Goal: Answer question/provide support: Share knowledge or assist other users

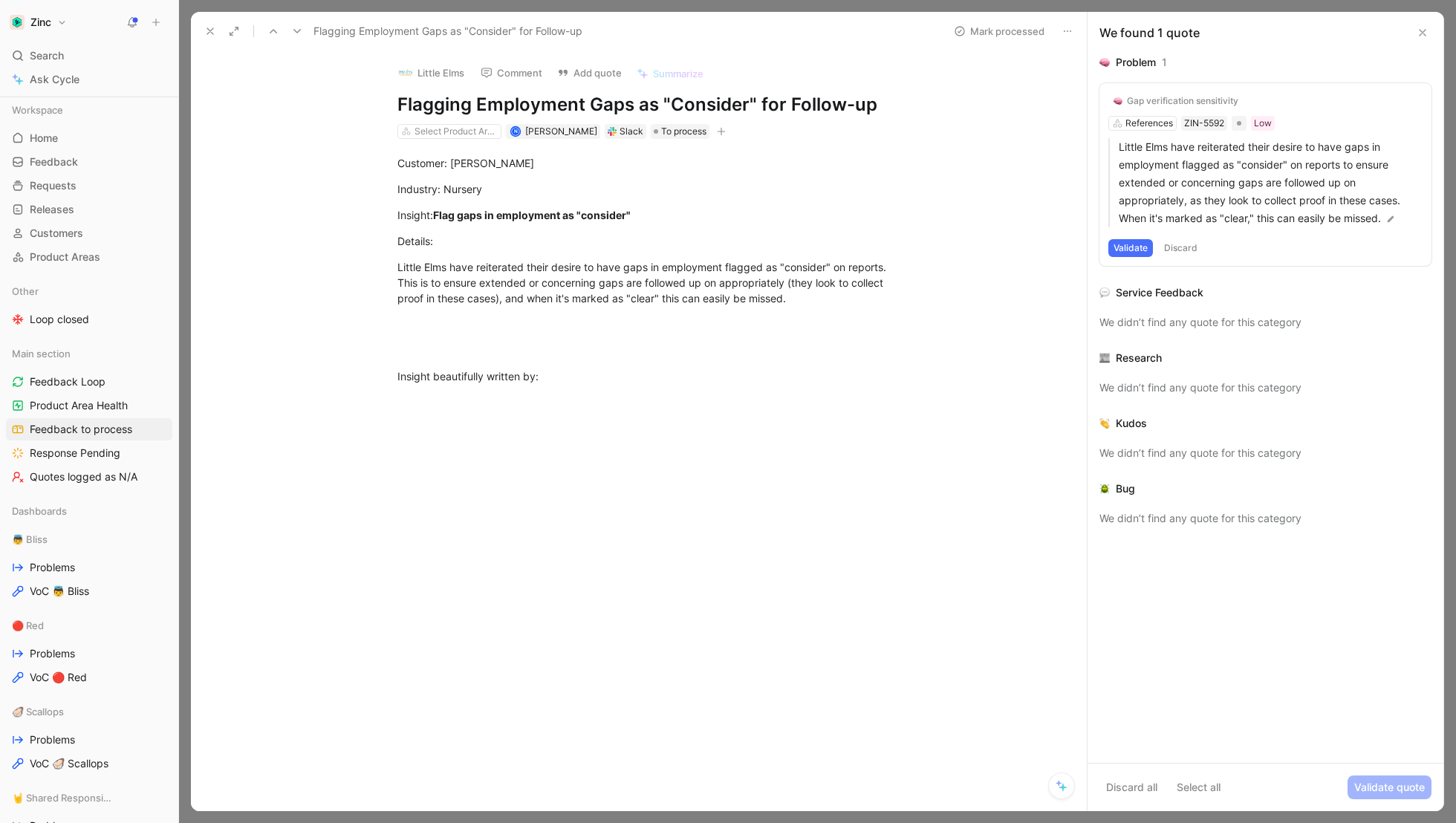
scroll to position [89, 0]
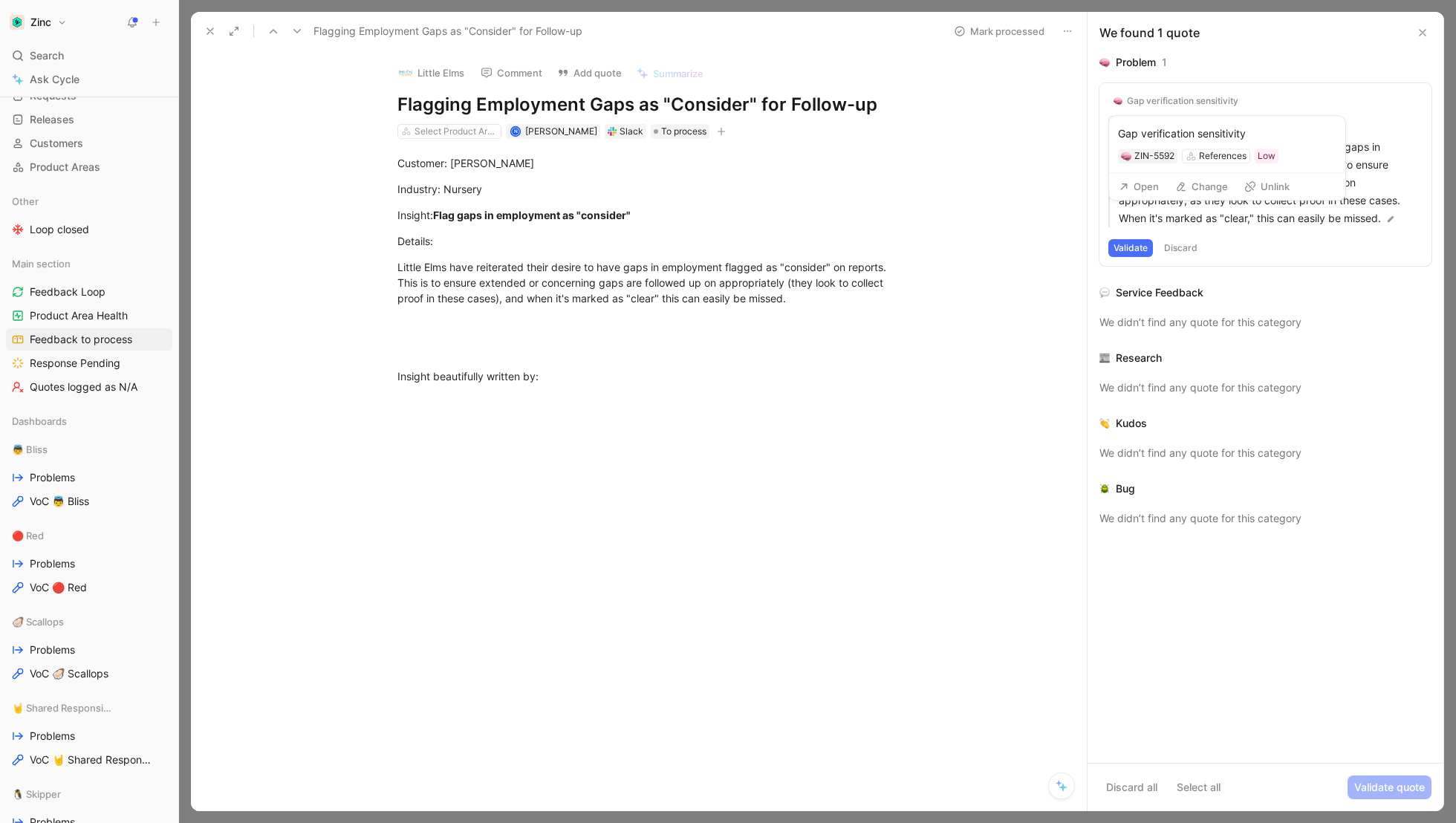
click at [1138, 185] on button "Open" at bounding box center [1139, 186] width 53 height 21
click at [1123, 246] on button "Validate" at bounding box center [1130, 247] width 44 height 18
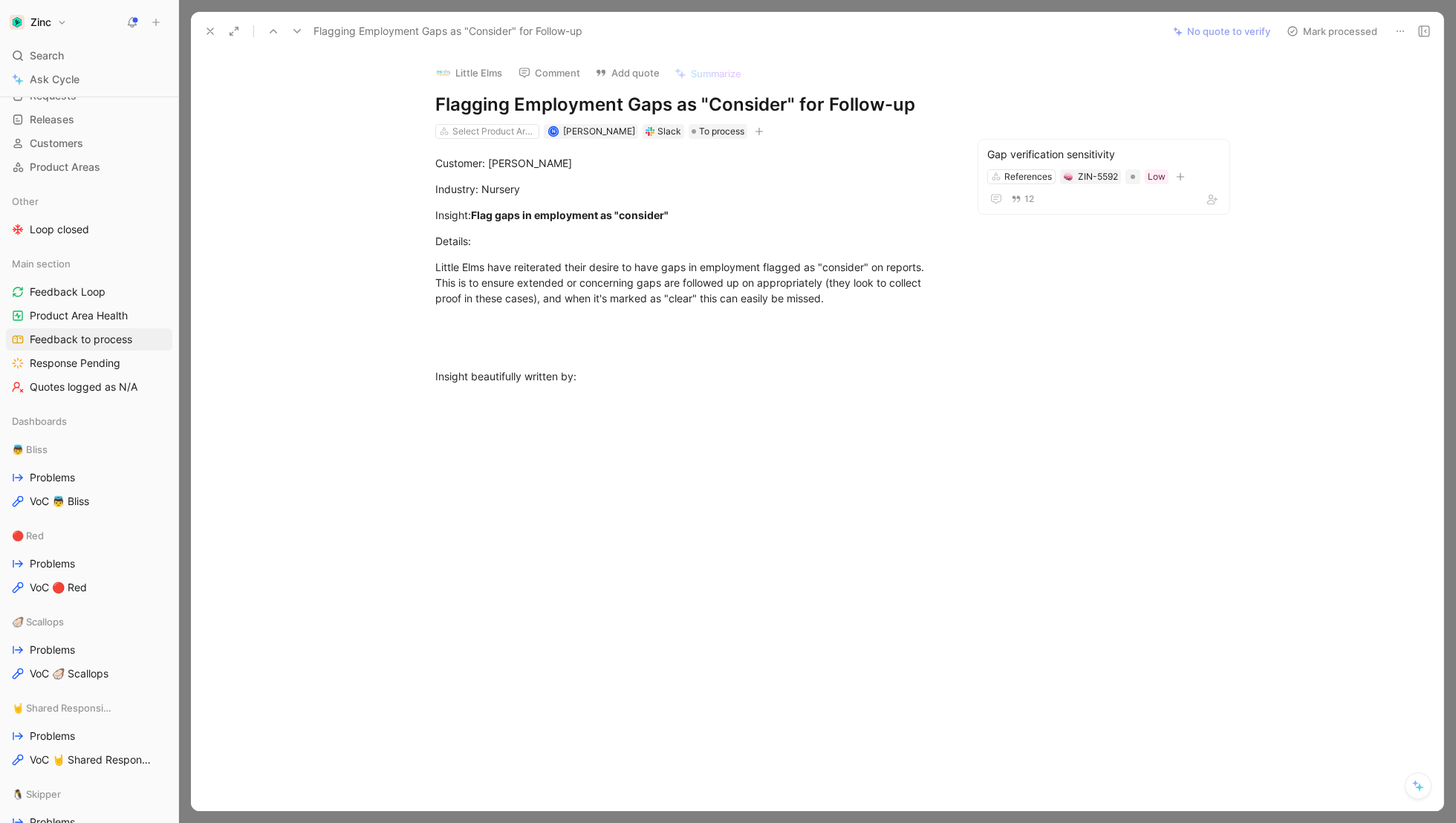
click at [1336, 30] on button "Mark processed" at bounding box center [1332, 30] width 104 height 21
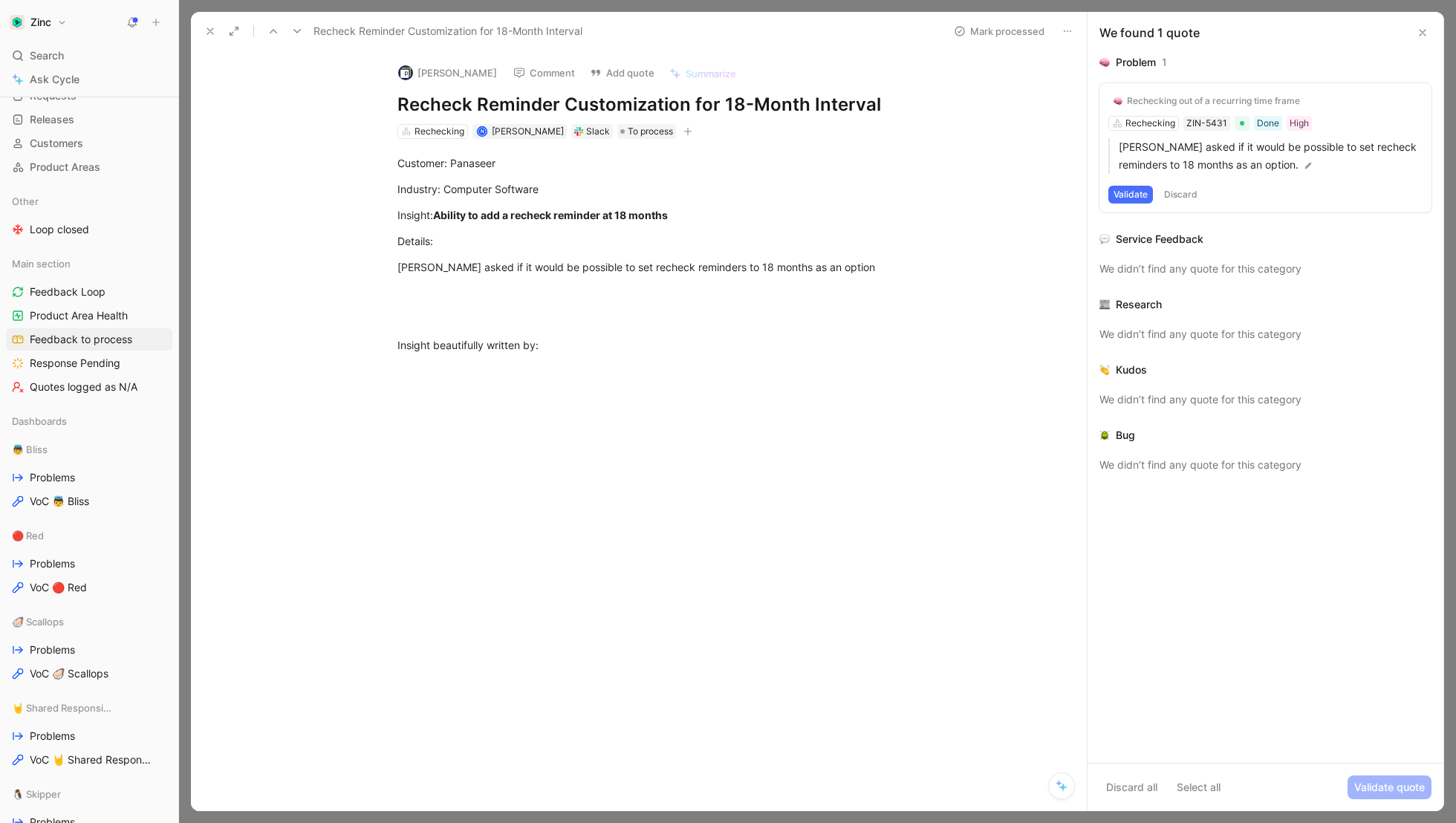
click at [1150, 102] on div "Rechecking out of a recurring time frame" at bounding box center [1213, 101] width 173 height 12
click at [1140, 186] on button "Open" at bounding box center [1139, 186] width 53 height 21
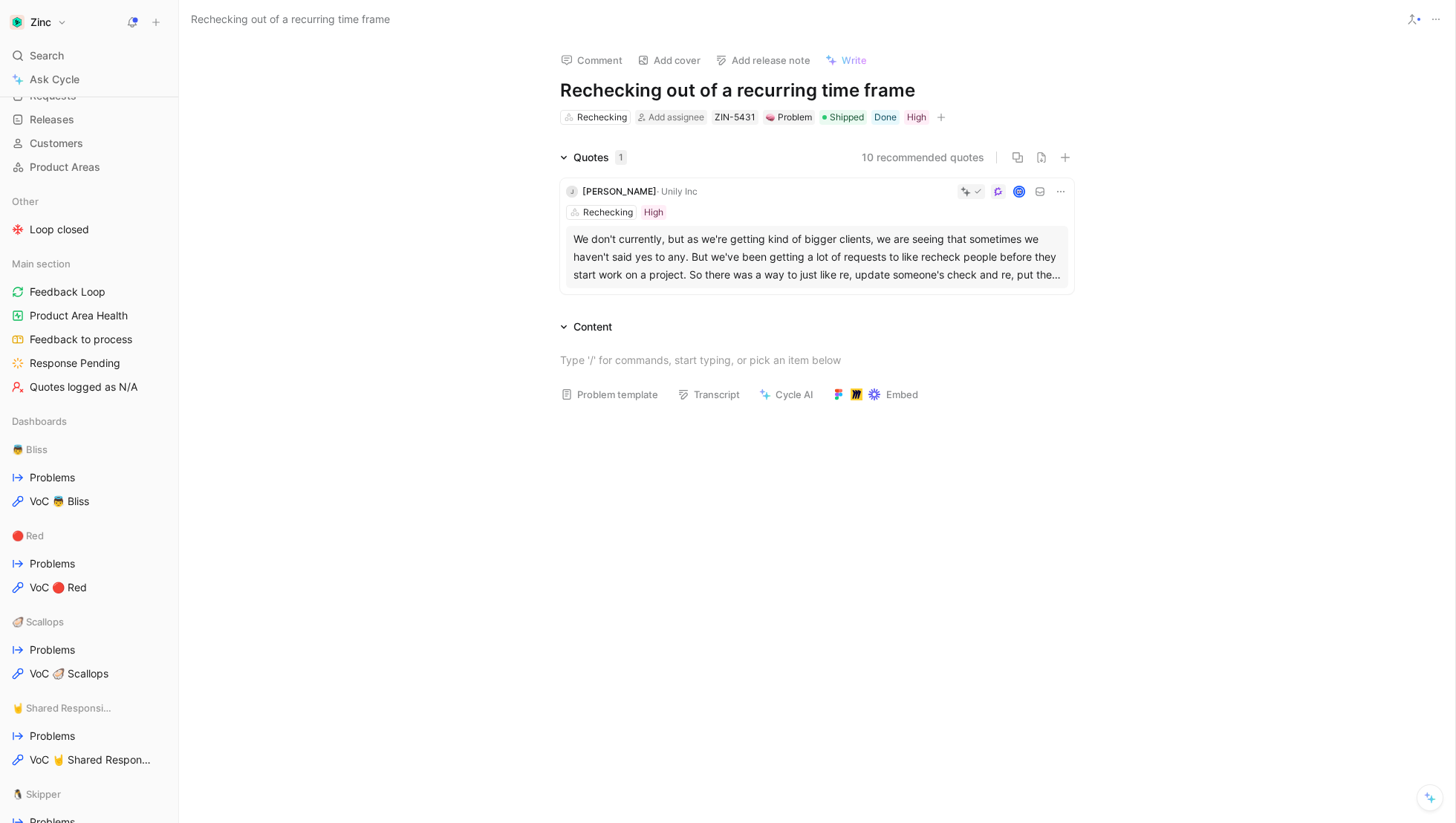
click at [872, 75] on div "Comment Add cover Add release note Write Rechecking out of a recurring time fra…" at bounding box center [816, 82] width 571 height 86
click at [932, 93] on h1 "Rechecking out of a recurring time frame" at bounding box center [816, 90] width 514 height 24
drag, startPoint x: 932, startPoint y: 93, endPoint x: 507, endPoint y: 84, distance: 425.1
click at [507, 84] on div "Comment Add cover Add release note Write Rechecking out of a recurring time fra…" at bounding box center [816, 431] width 1276 height 784
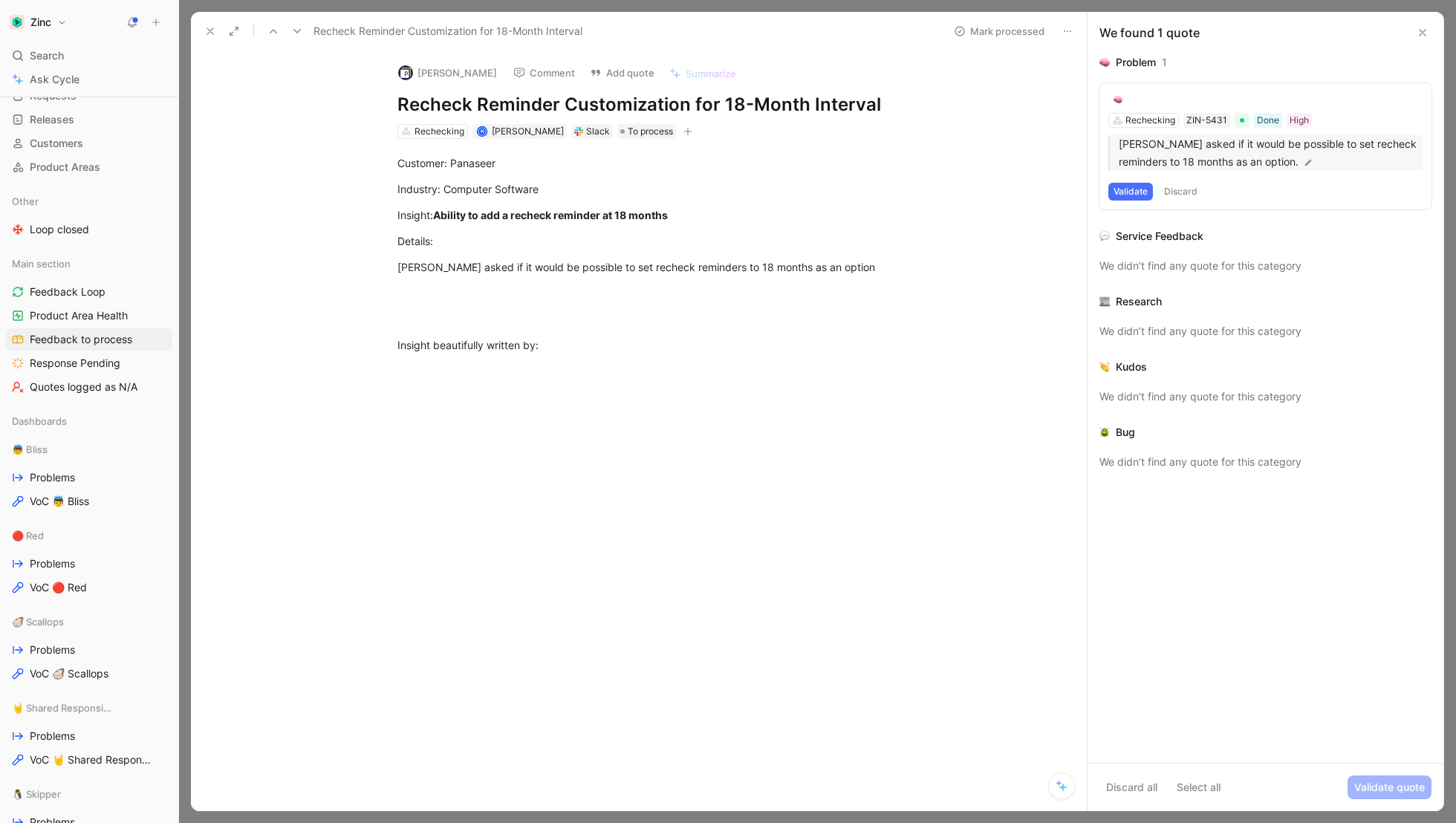
click at [1271, 165] on p "Panaseer asked if it would be possible to set recheck reminders to 18 months as…" at bounding box center [1270, 153] width 304 height 35
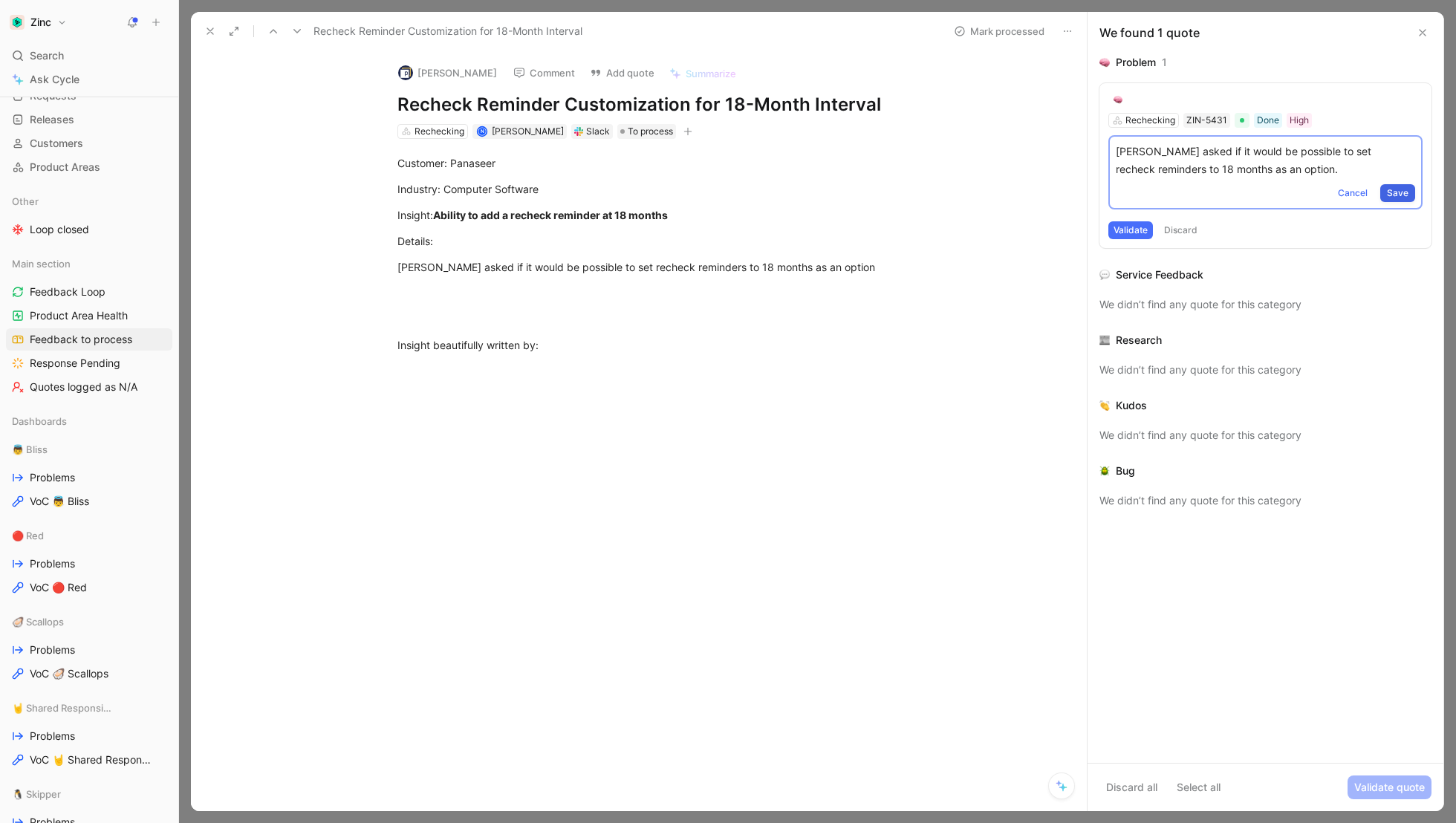
click at [1399, 193] on span "Save" at bounding box center [1398, 192] width 22 height 15
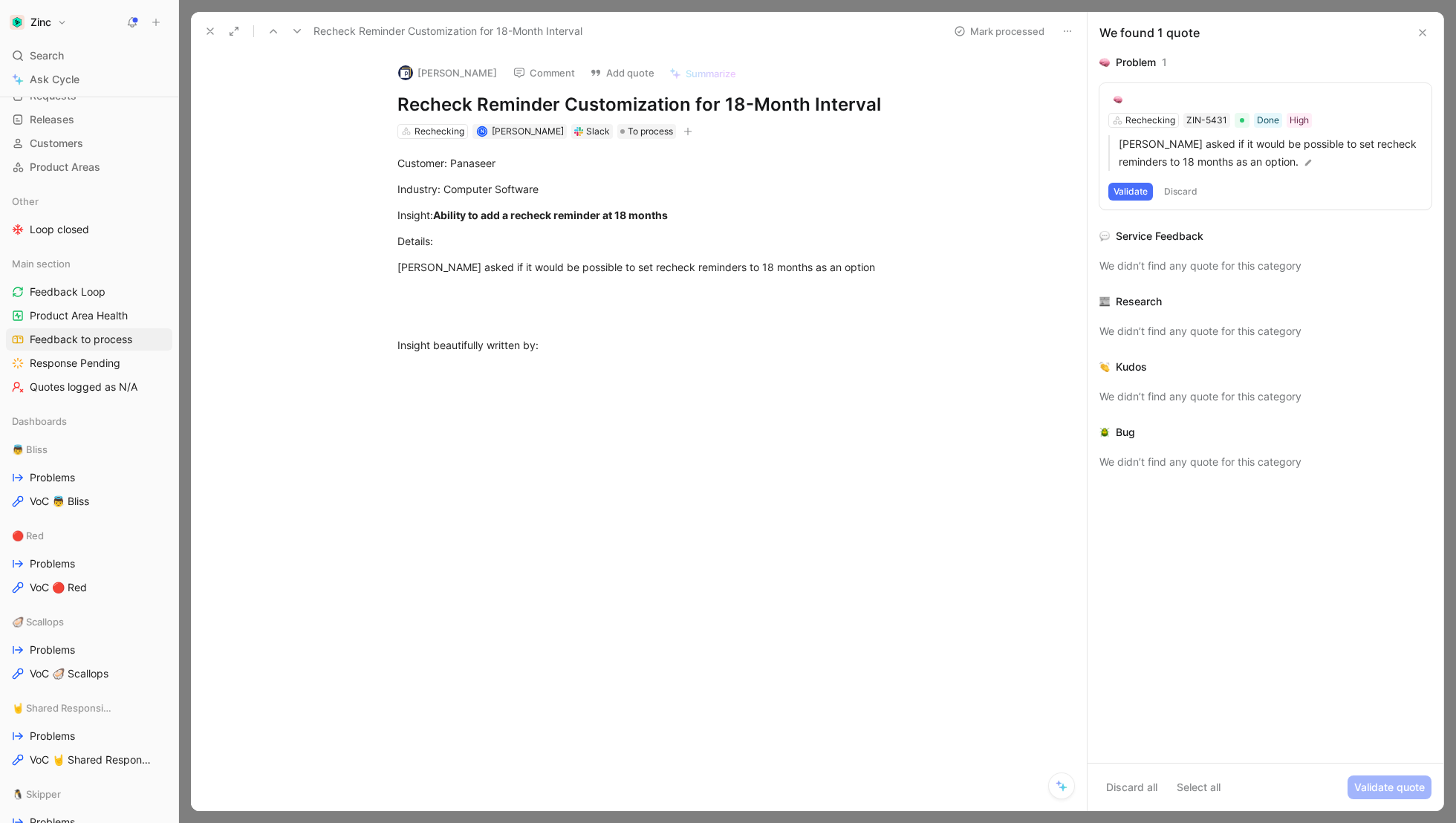
click at [1278, 97] on div "Rechecking ZIN-5431 Done High Panaseer asked if it would be possible to set rec…" at bounding box center [1265, 146] width 332 height 127
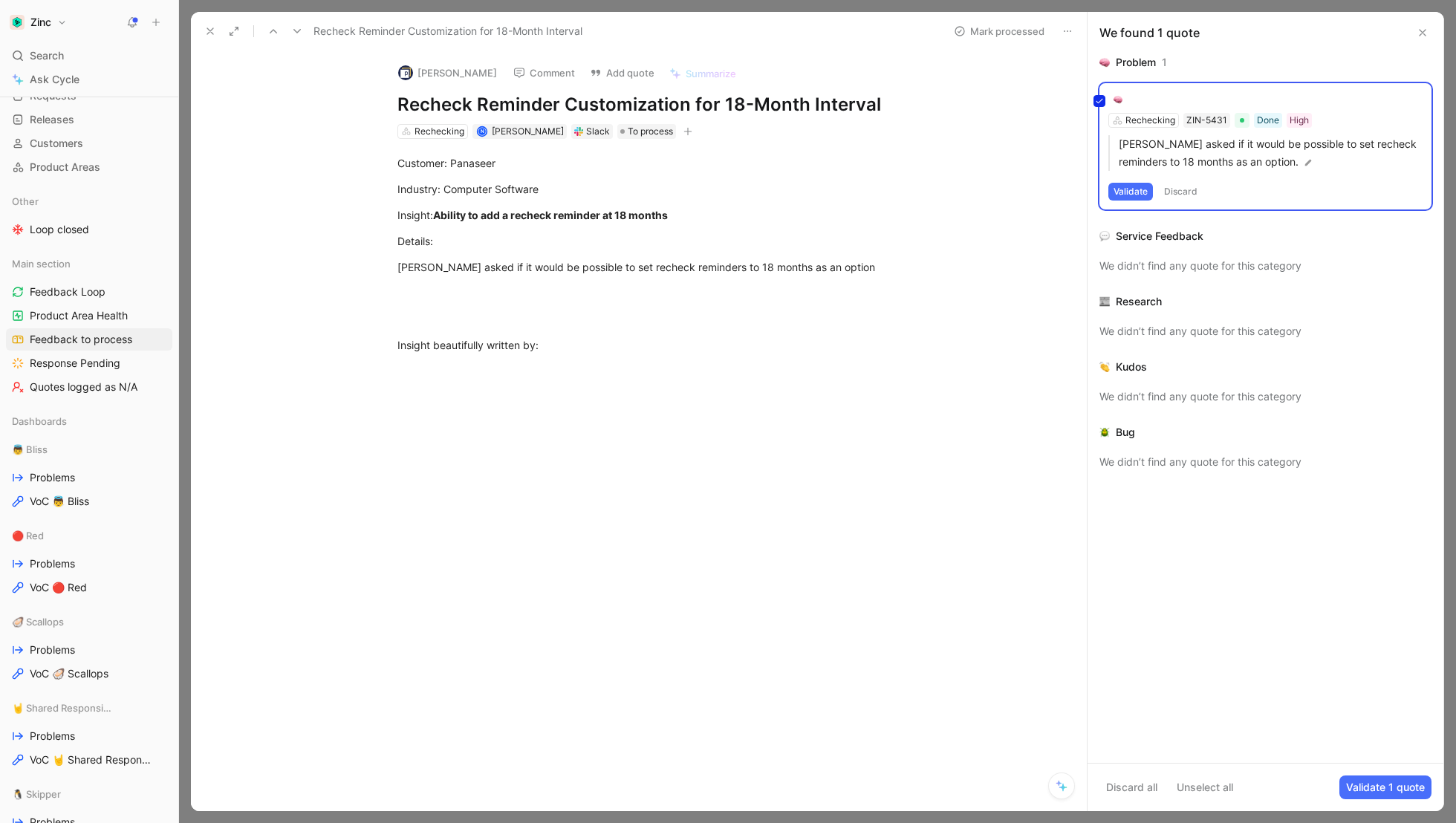
click at [1123, 100] on div "Rechecking ZIN-5431 Done High Panaseer asked if it would be possible to set rec…" at bounding box center [1265, 146] width 332 height 127
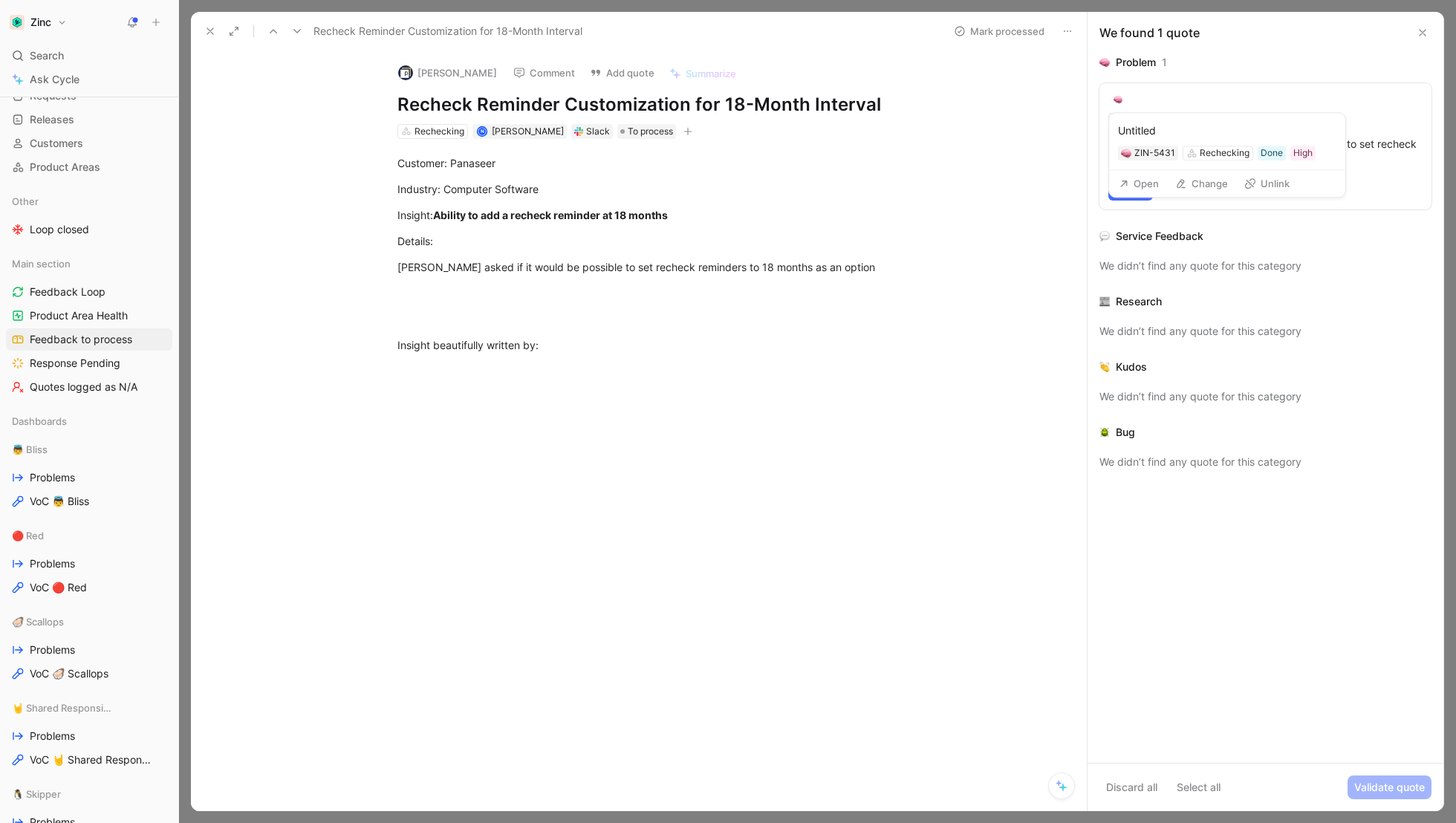
click at [1119, 102] on img at bounding box center [1117, 99] width 9 height 9
click at [1135, 185] on button "Open" at bounding box center [1139, 183] width 53 height 21
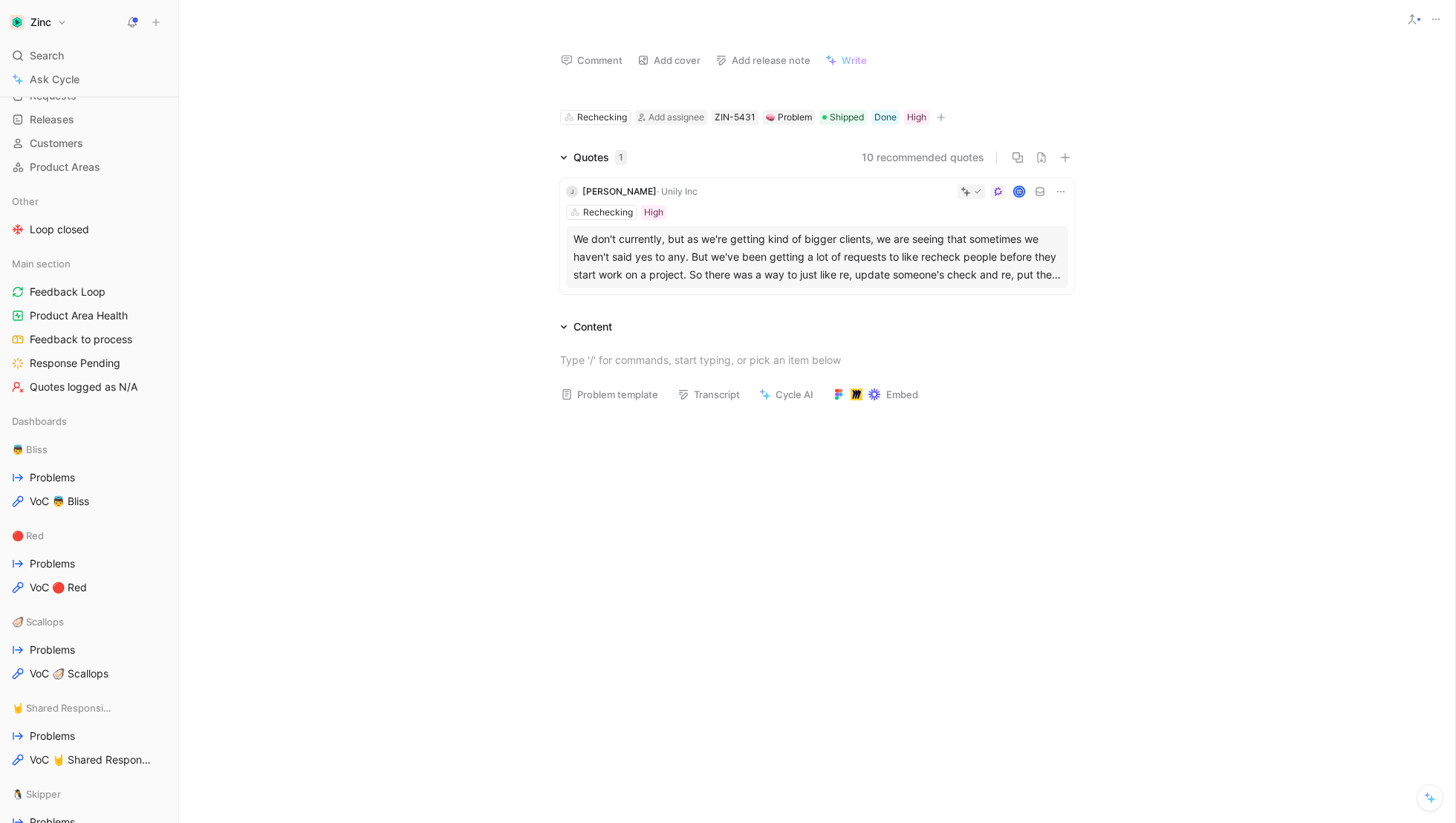
click at [732, 270] on div "We don't currently, but as we're getting kind of bigger clients, we are seeing …" at bounding box center [817, 256] width 487 height 53
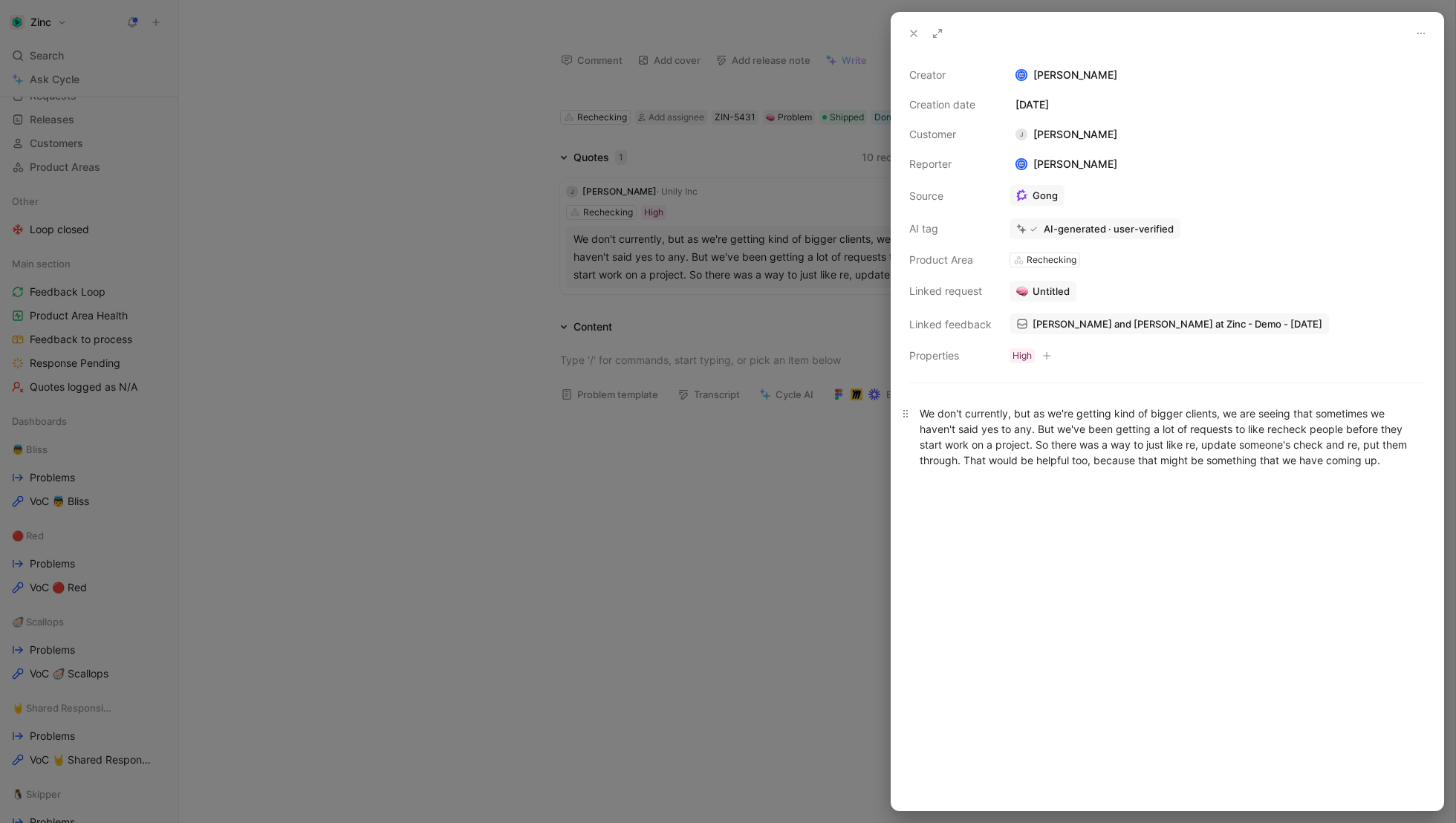
click at [1075, 456] on div "We don't currently, but as we're getting kind of bigger clients, we are seeing …" at bounding box center [1167, 437] width 495 height 63
click at [1034, 431] on div "We don't currently, but as we're getting kind of bigger clients, we are seeing …" at bounding box center [1167, 437] width 495 height 63
click at [1040, 446] on div "We don't currently, but as we're getting kind of bigger clients, we are seeing …" at bounding box center [1167, 437] width 495 height 63
click at [744, 566] on div at bounding box center [728, 412] width 1456 height 823
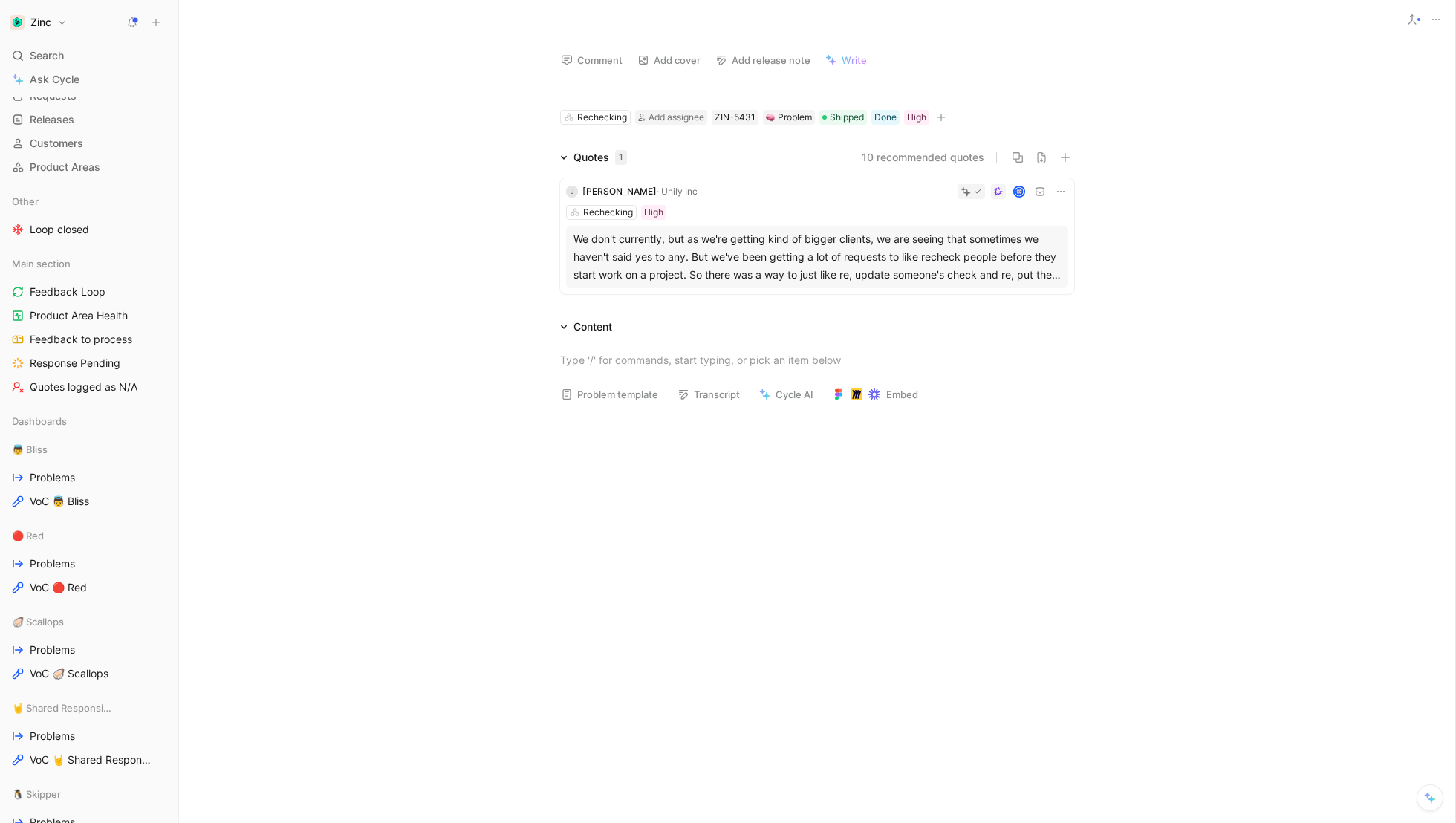
click at [672, 93] on h1 at bounding box center [816, 90] width 514 height 24
click at [375, 271] on div "Quotes 1 10 recommended quotes J Julita Wells · Unily Inc Rechecking High We do…" at bounding box center [816, 224] width 1276 height 151
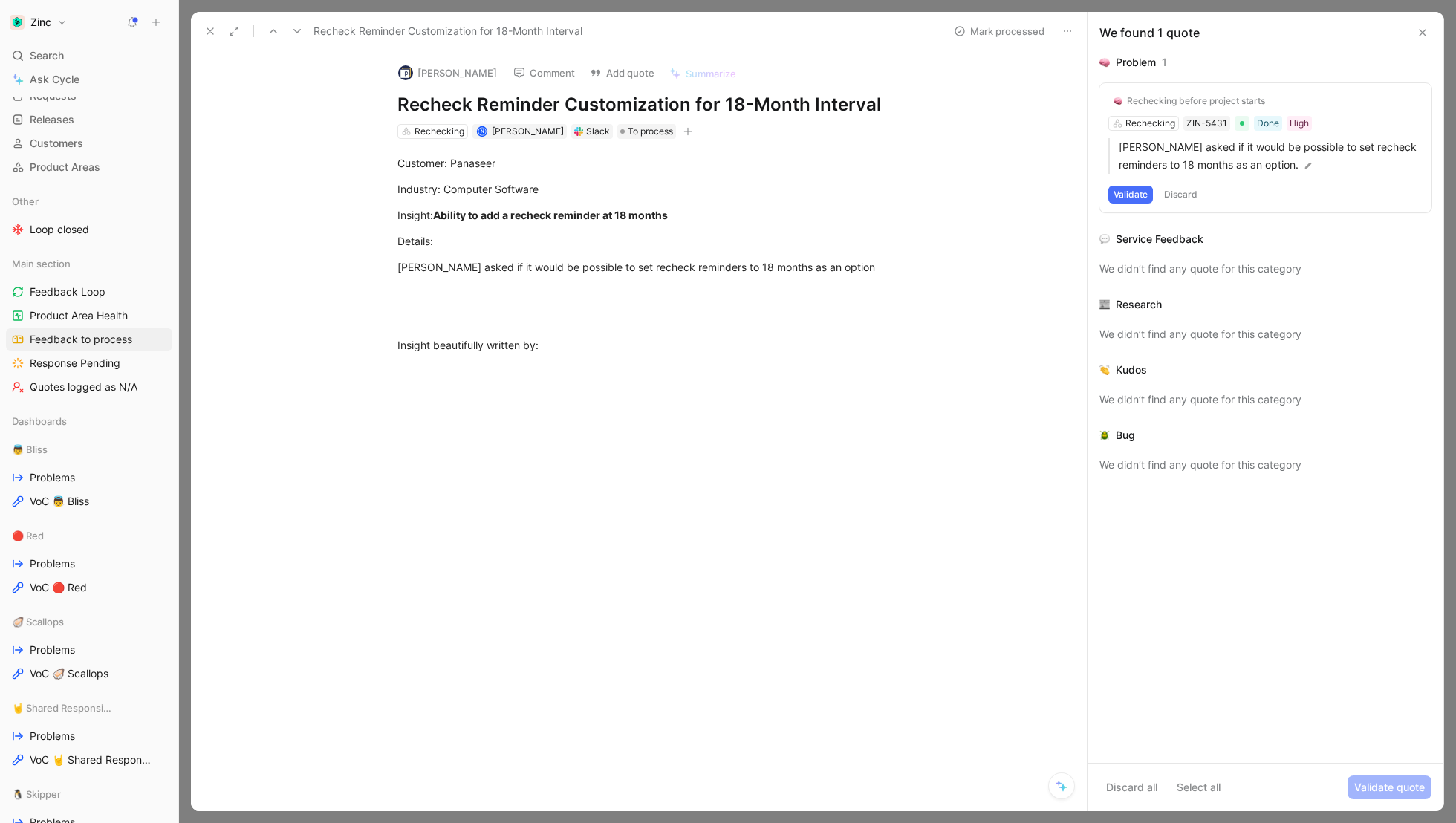
click at [1200, 99] on div "Rechecking before project starts" at bounding box center [1196, 101] width 139 height 12
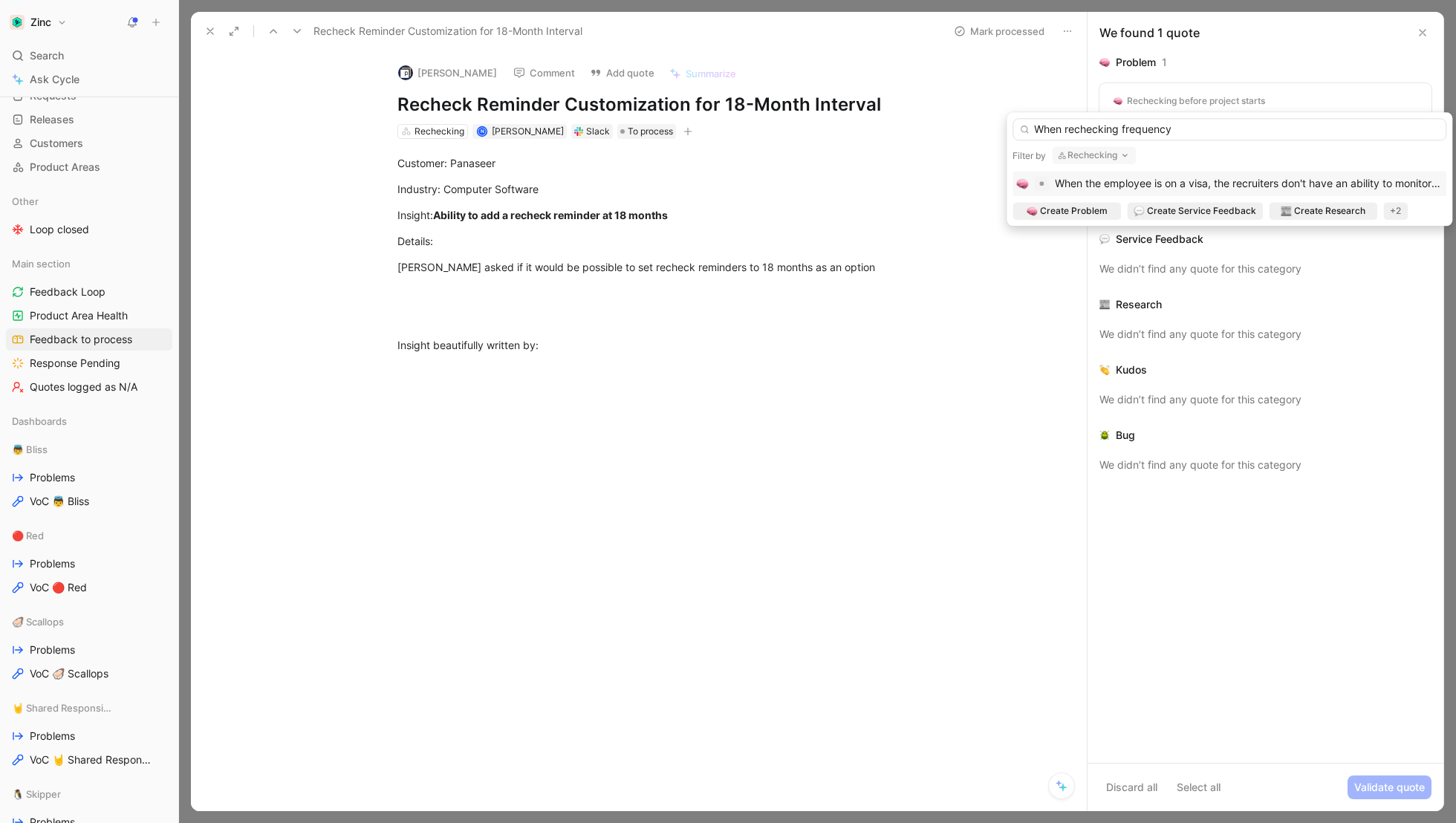
drag, startPoint x: 1193, startPoint y: 129, endPoint x: 1066, endPoint y: 130, distance: 127.0
click at [1066, 130] on input "When rechecking frequency" at bounding box center [1230, 129] width 434 height 23
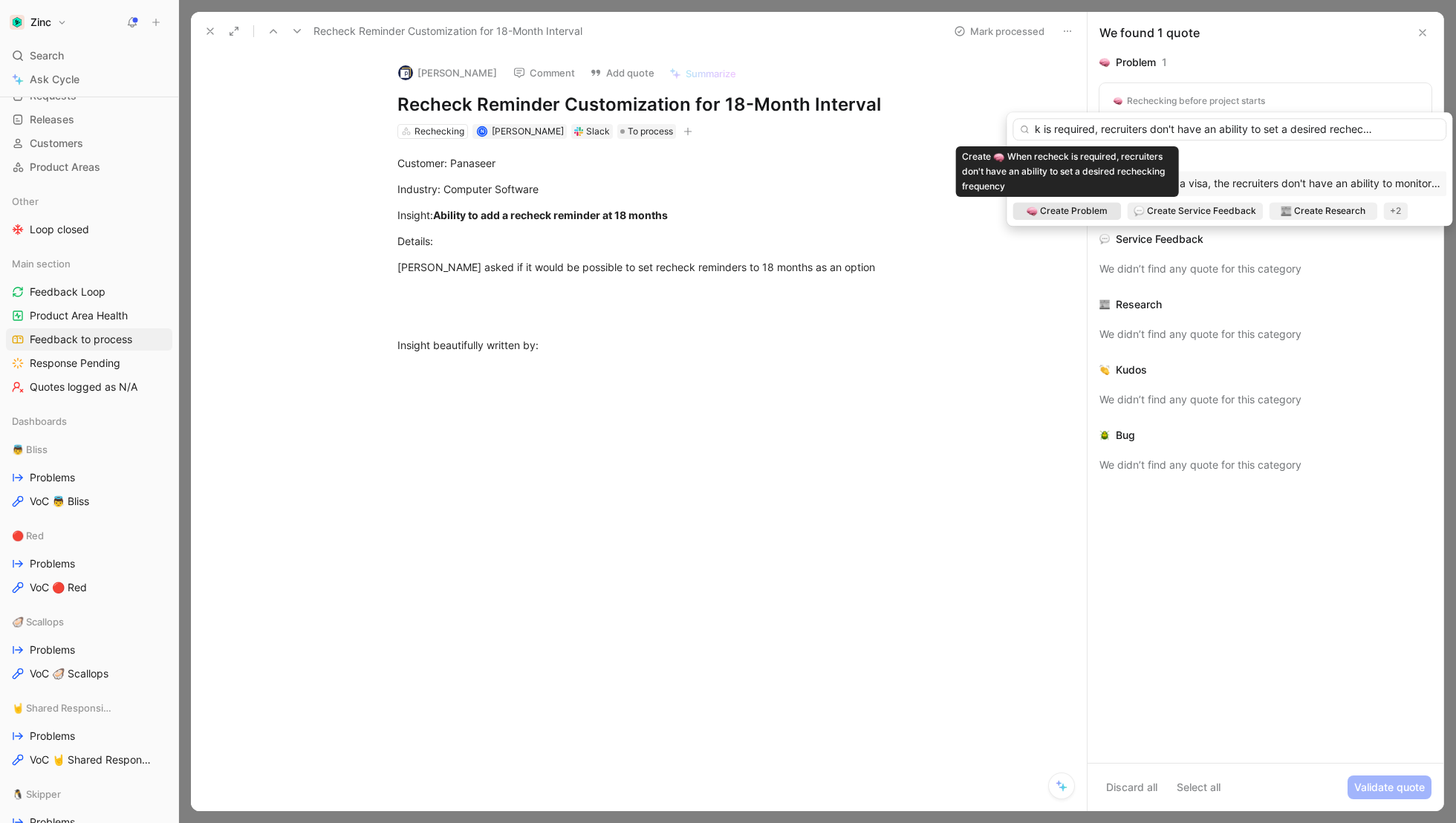
type input "When recheck is required, recruiters don't have an ability to set a desired rec…"
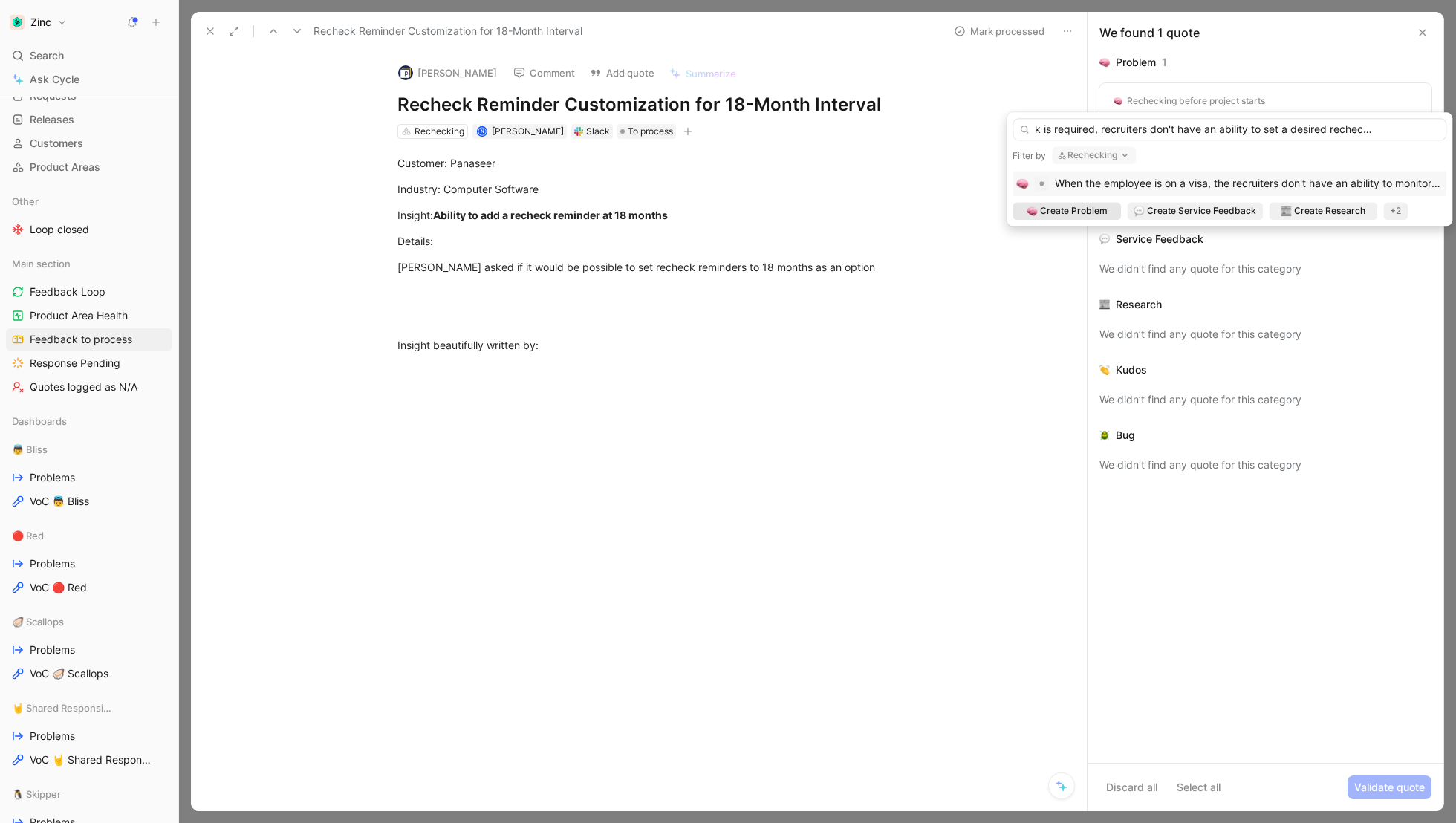
scroll to position [0, 0]
click at [1068, 212] on span "Create Problem" at bounding box center [1074, 210] width 68 height 15
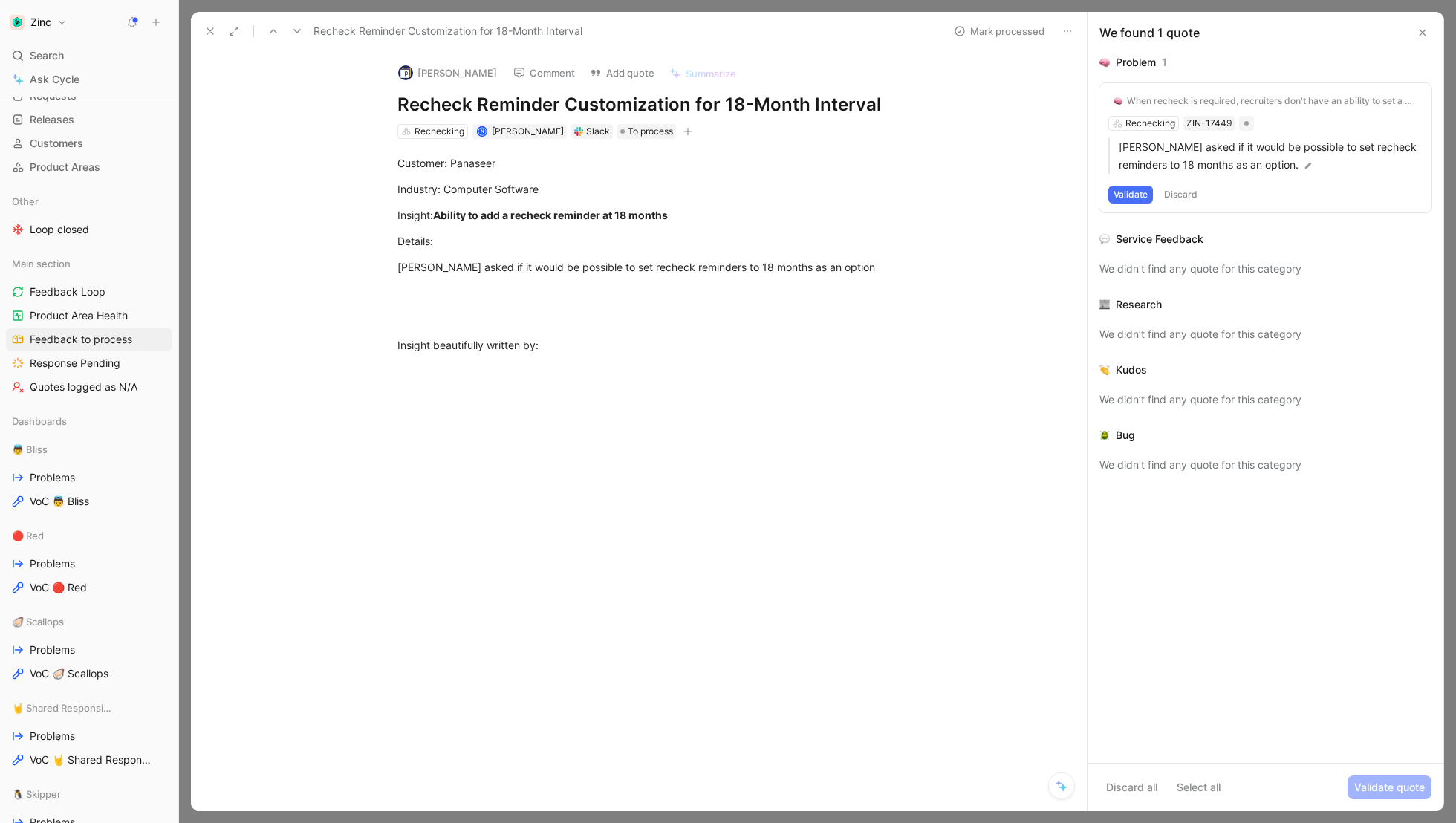
click at [1135, 195] on button "Validate" at bounding box center [1130, 194] width 44 height 18
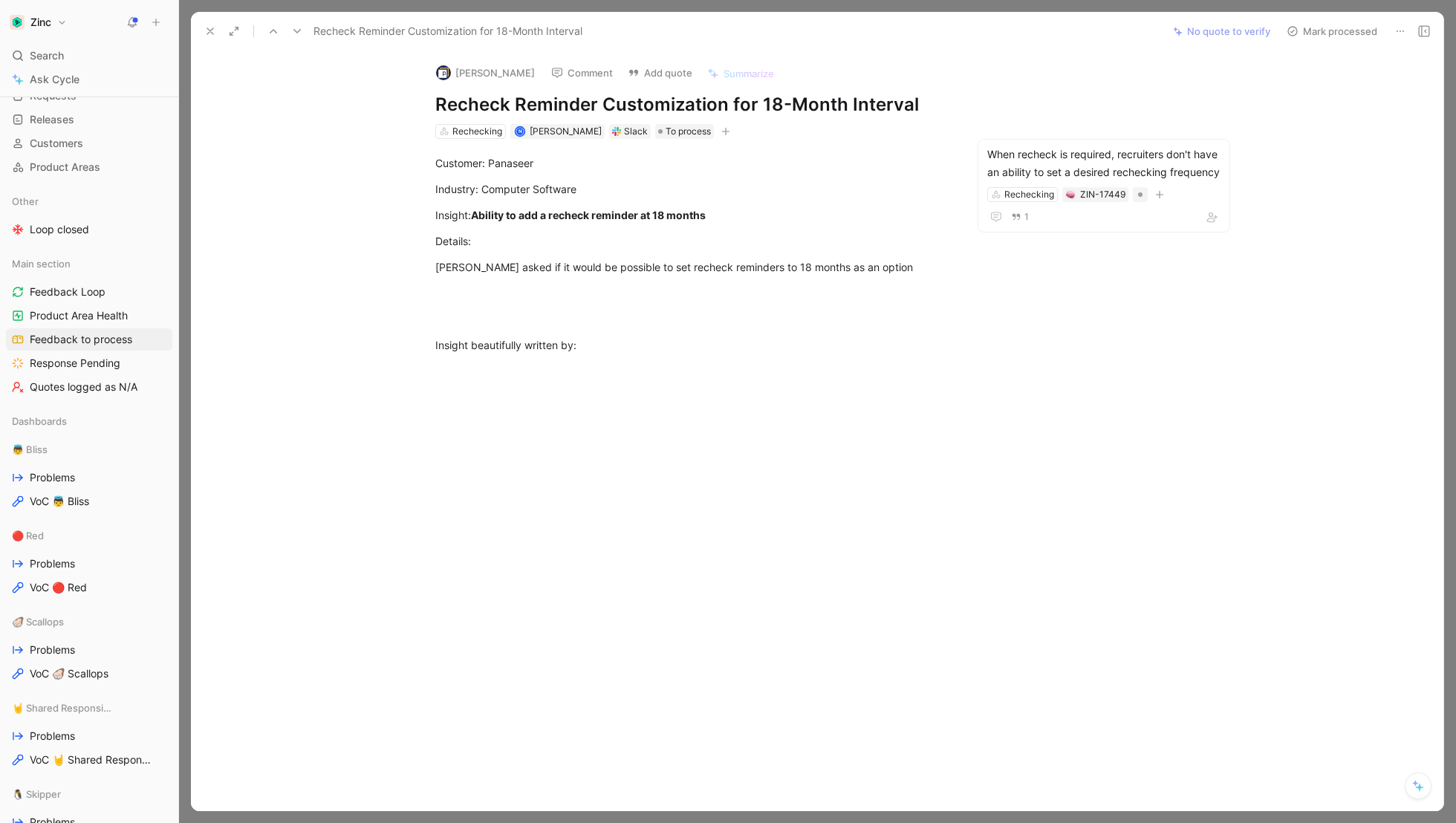
click at [1329, 38] on button "Mark processed" at bounding box center [1332, 30] width 104 height 21
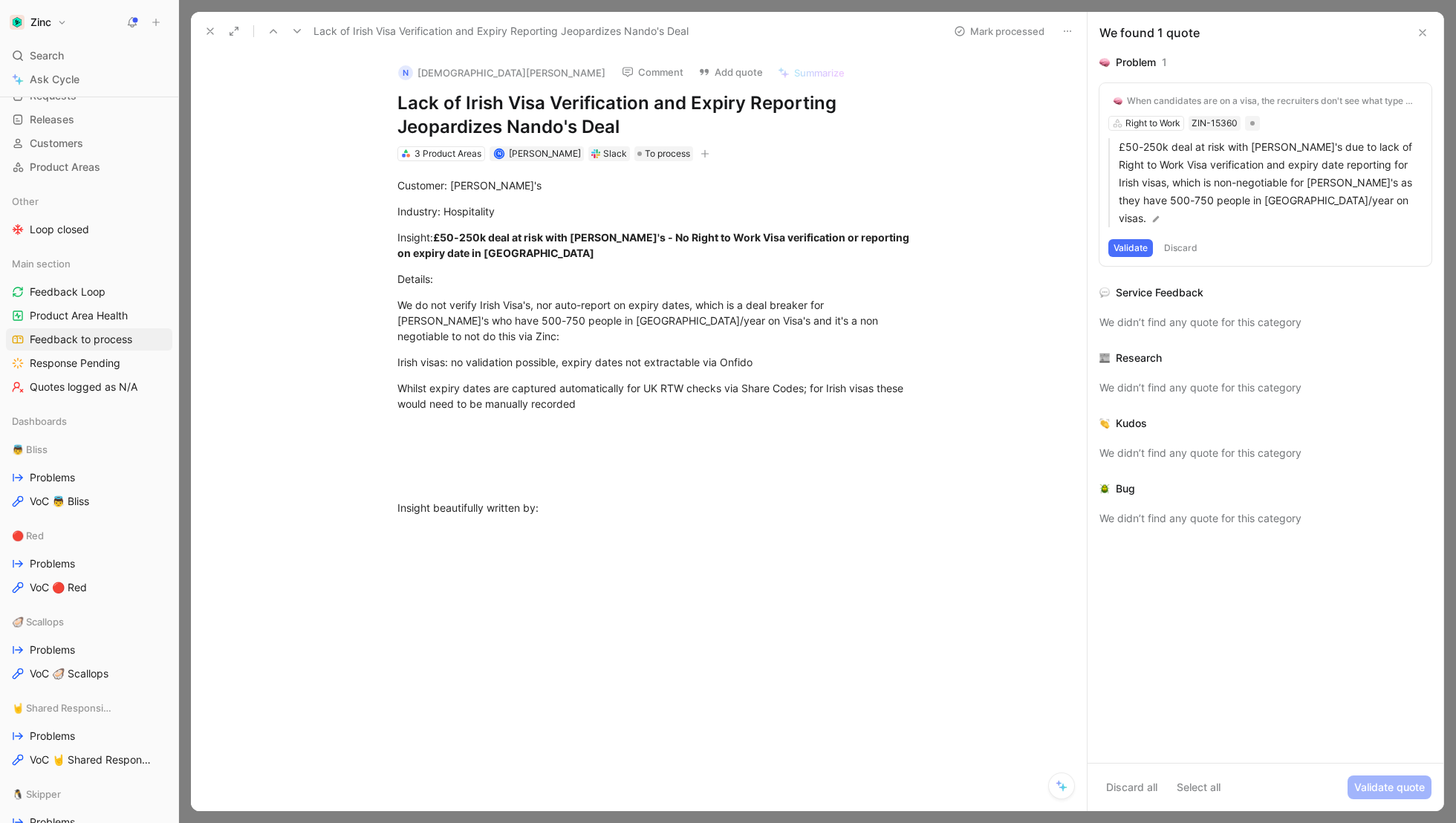
click at [1153, 103] on div "When candidates are on a visa, the recruiters don't see what type of visa it is" at bounding box center [1272, 101] width 291 height 12
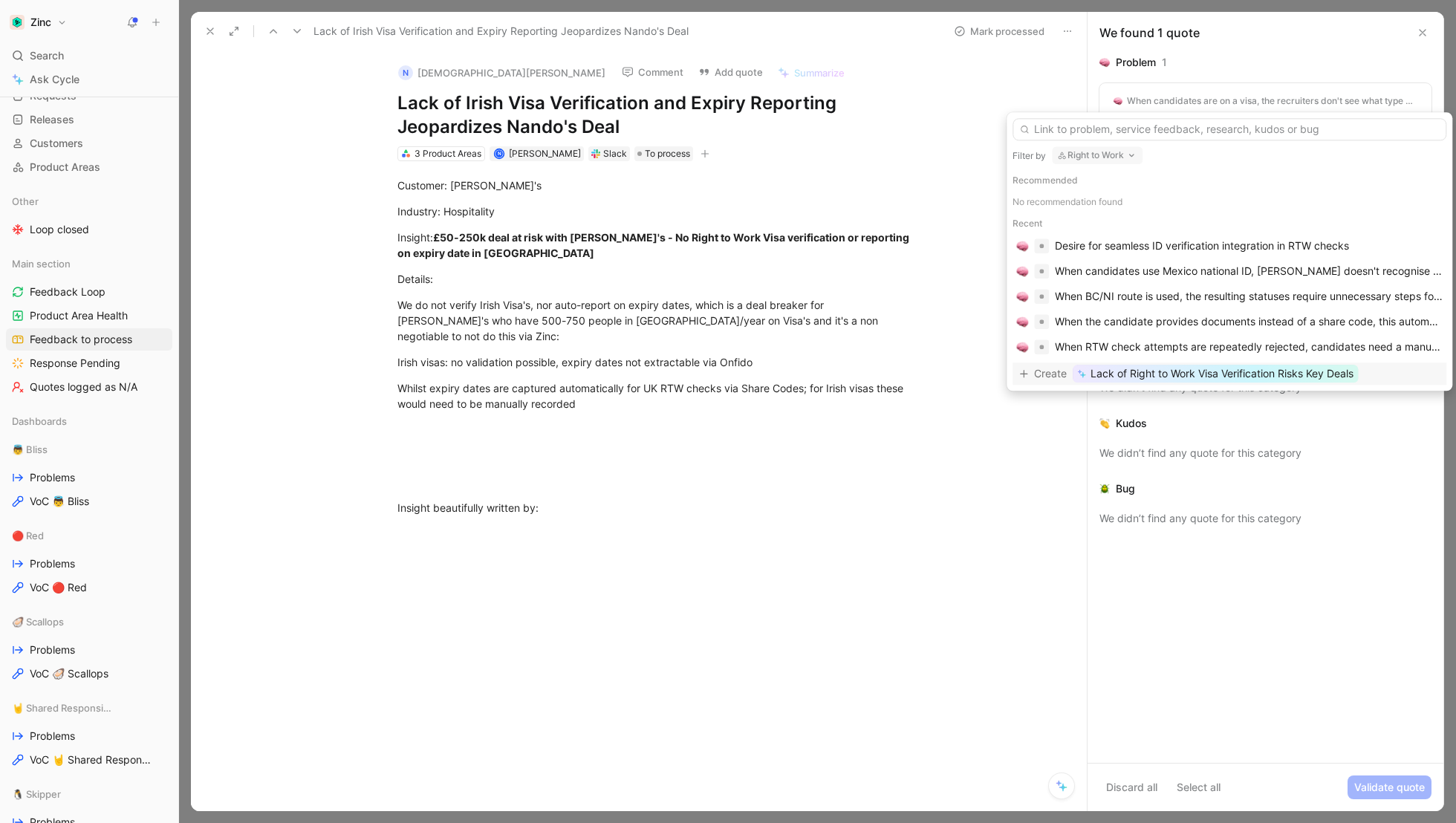
click at [1102, 157] on button "Right to Work" at bounding box center [1097, 155] width 90 height 18
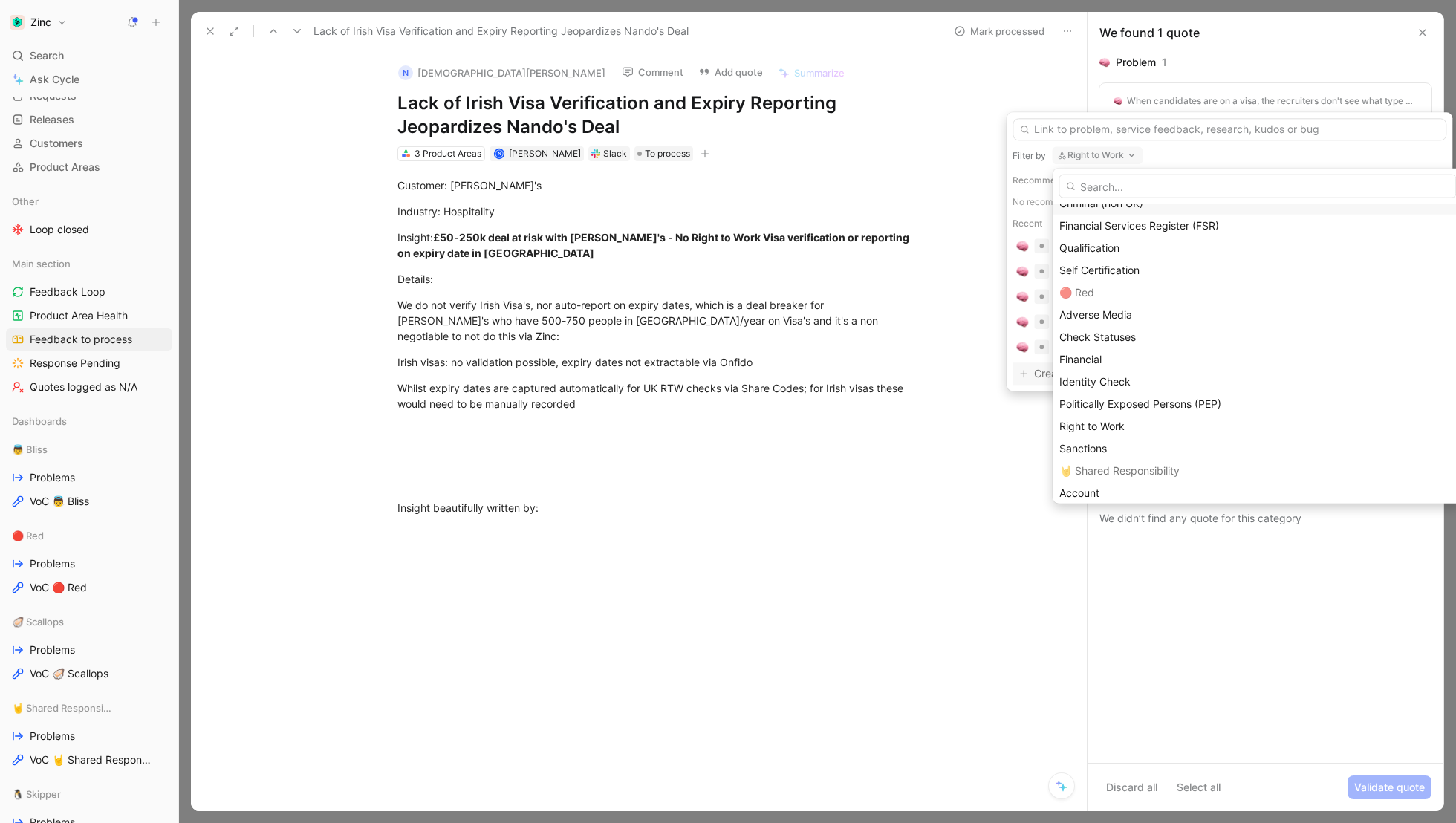
scroll to position [277, 0]
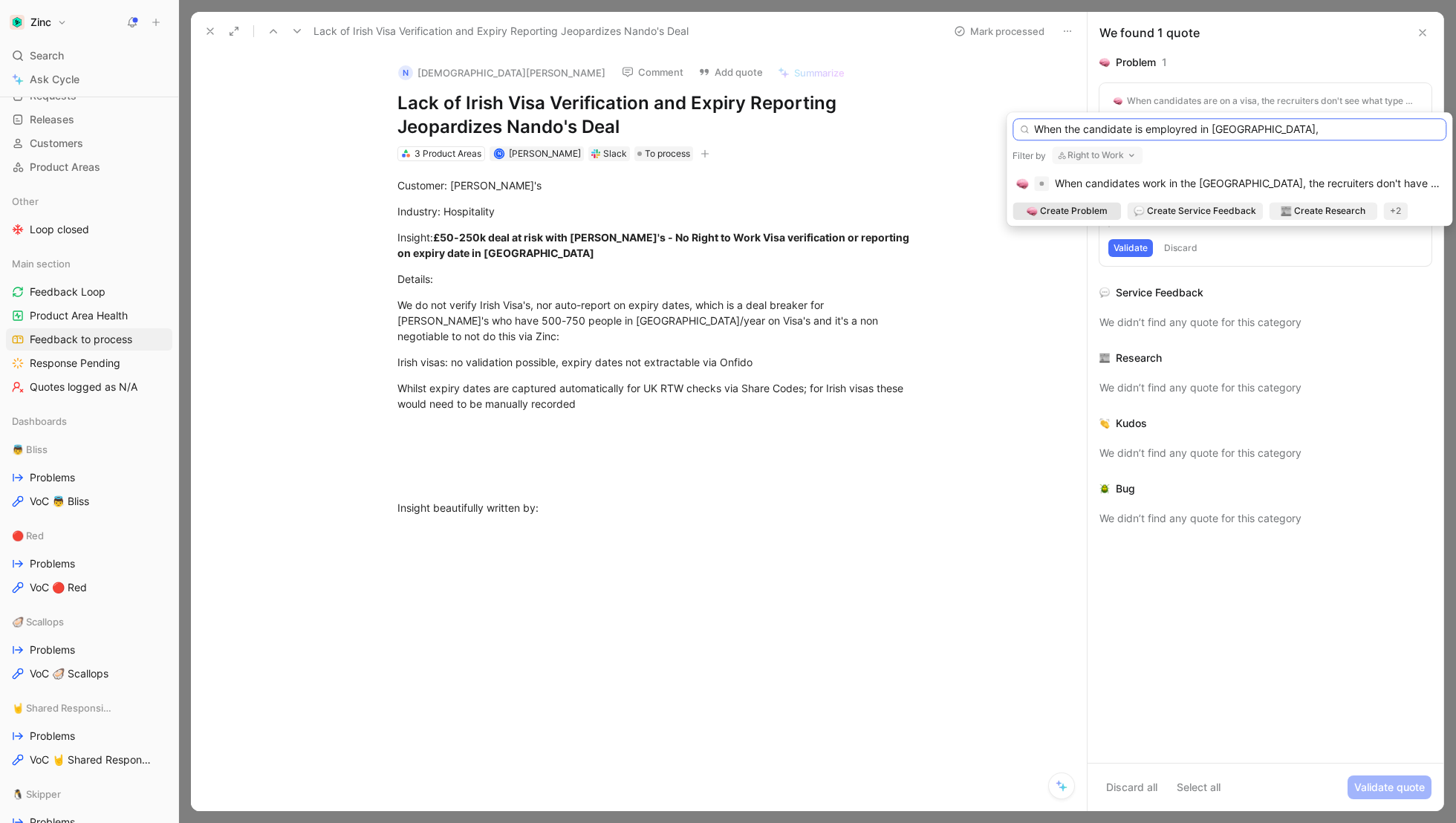
click at [1190, 133] on input "When the candidate is employred in Ireland," at bounding box center [1230, 129] width 434 height 23
click at [1270, 133] on input "When the candidate is employed in Ireland," at bounding box center [1230, 129] width 434 height 23
drag, startPoint x: 1348, startPoint y: 129, endPoint x: 1455, endPoint y: 133, distance: 107.1
click at [1455, 133] on body "Zinc Search ⌘ K Ask Cycle Workspace Home G then H Feedback G then F Requests G …" at bounding box center [728, 412] width 1456 height 823
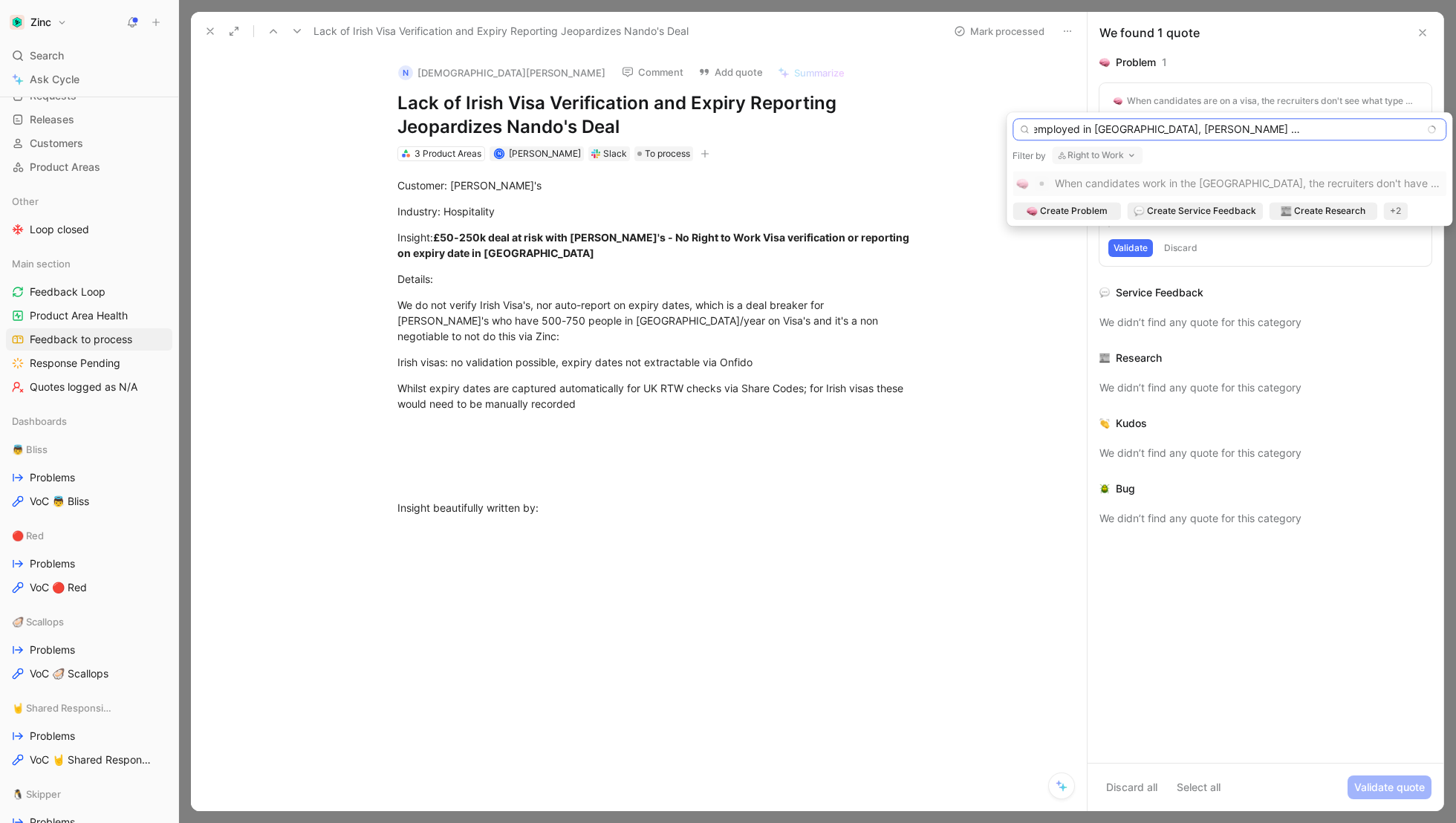
scroll to position [0, 96]
type input "When the candidate is employed in Ireland, Zinc doesn't provide visa verificati…"
click at [1078, 209] on span "Create Problem" at bounding box center [1074, 210] width 68 height 15
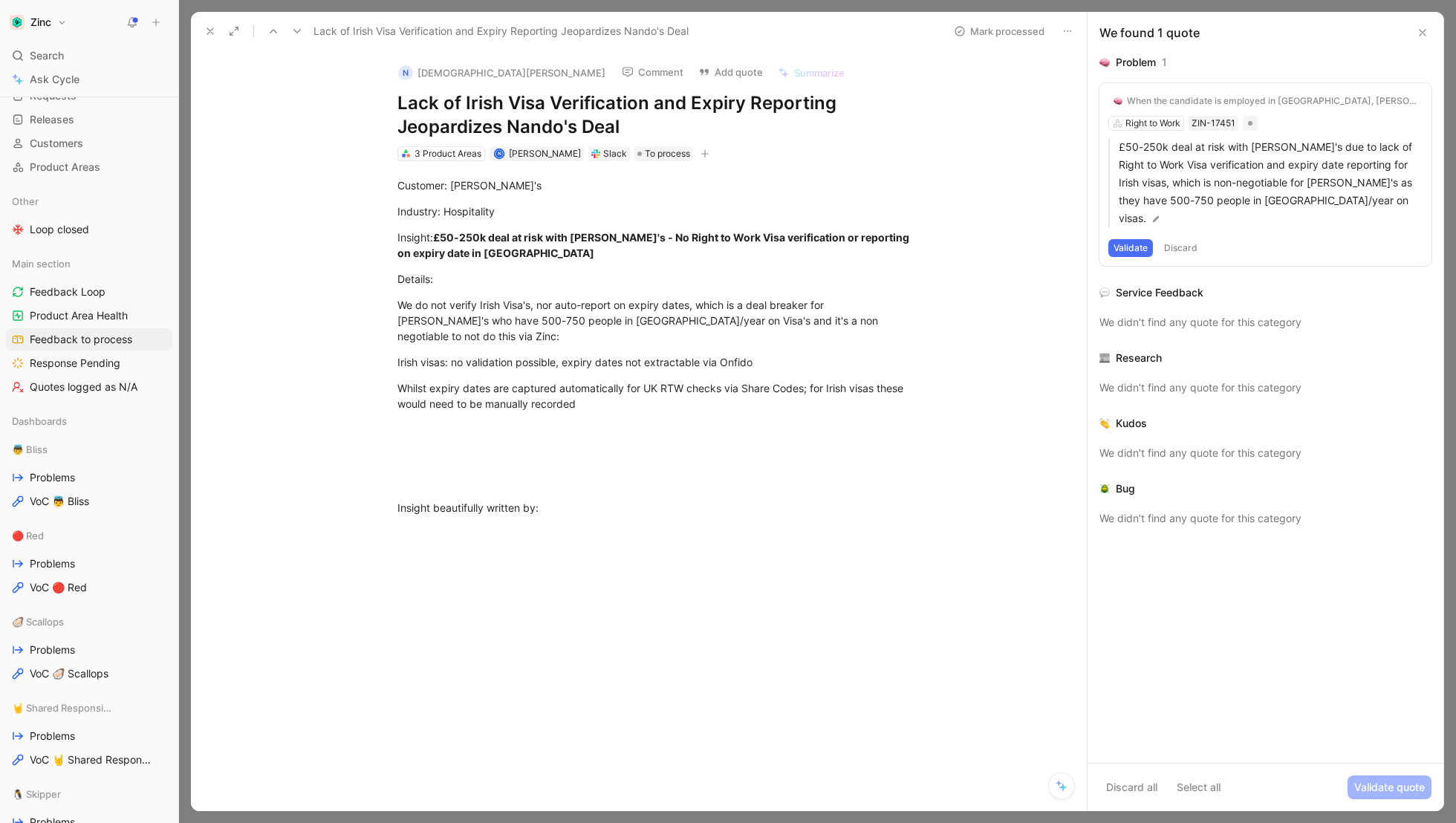
click at [1126, 239] on button "Validate" at bounding box center [1130, 247] width 44 height 18
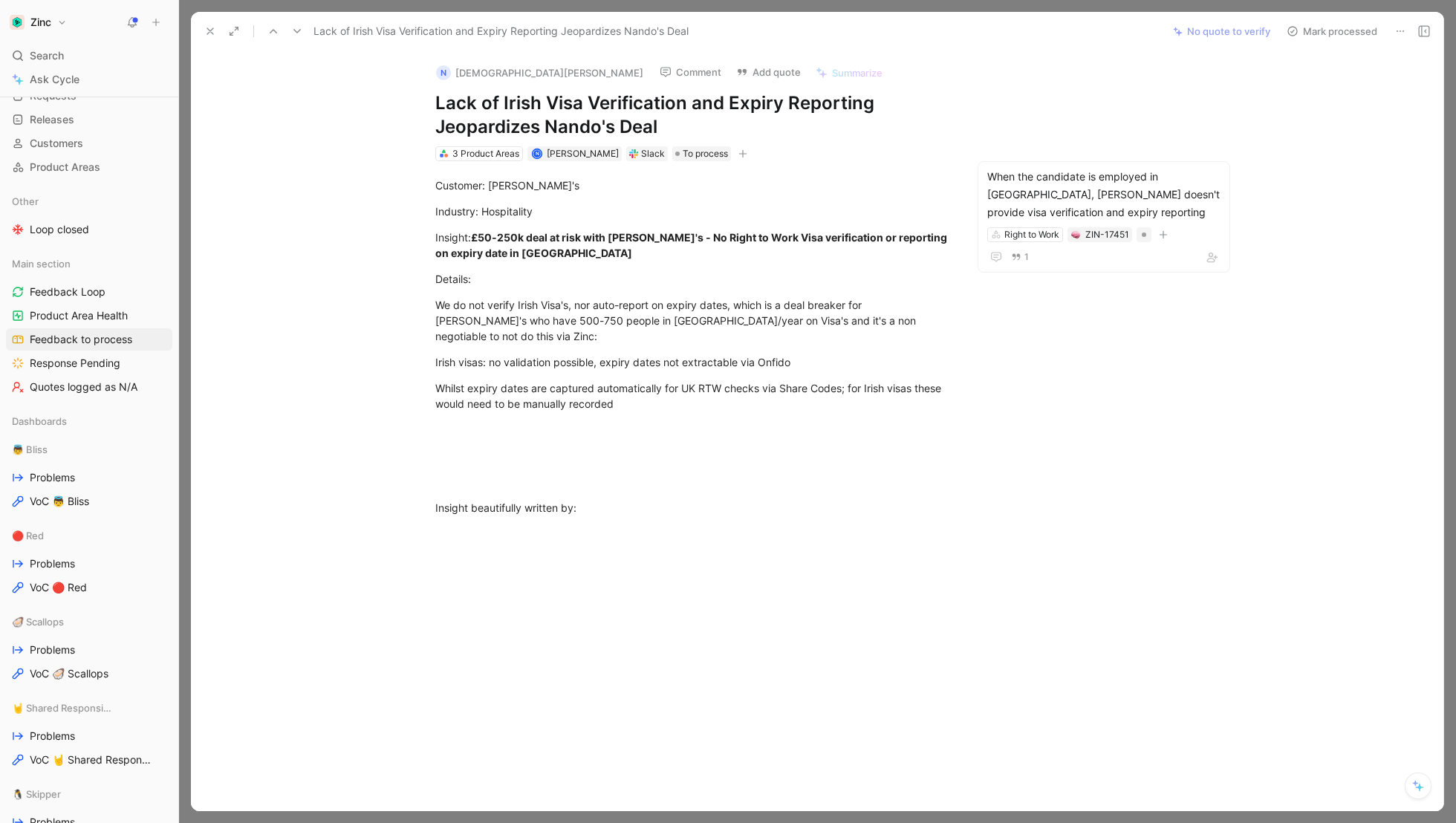
click at [1330, 40] on button "Mark processed" at bounding box center [1332, 30] width 104 height 21
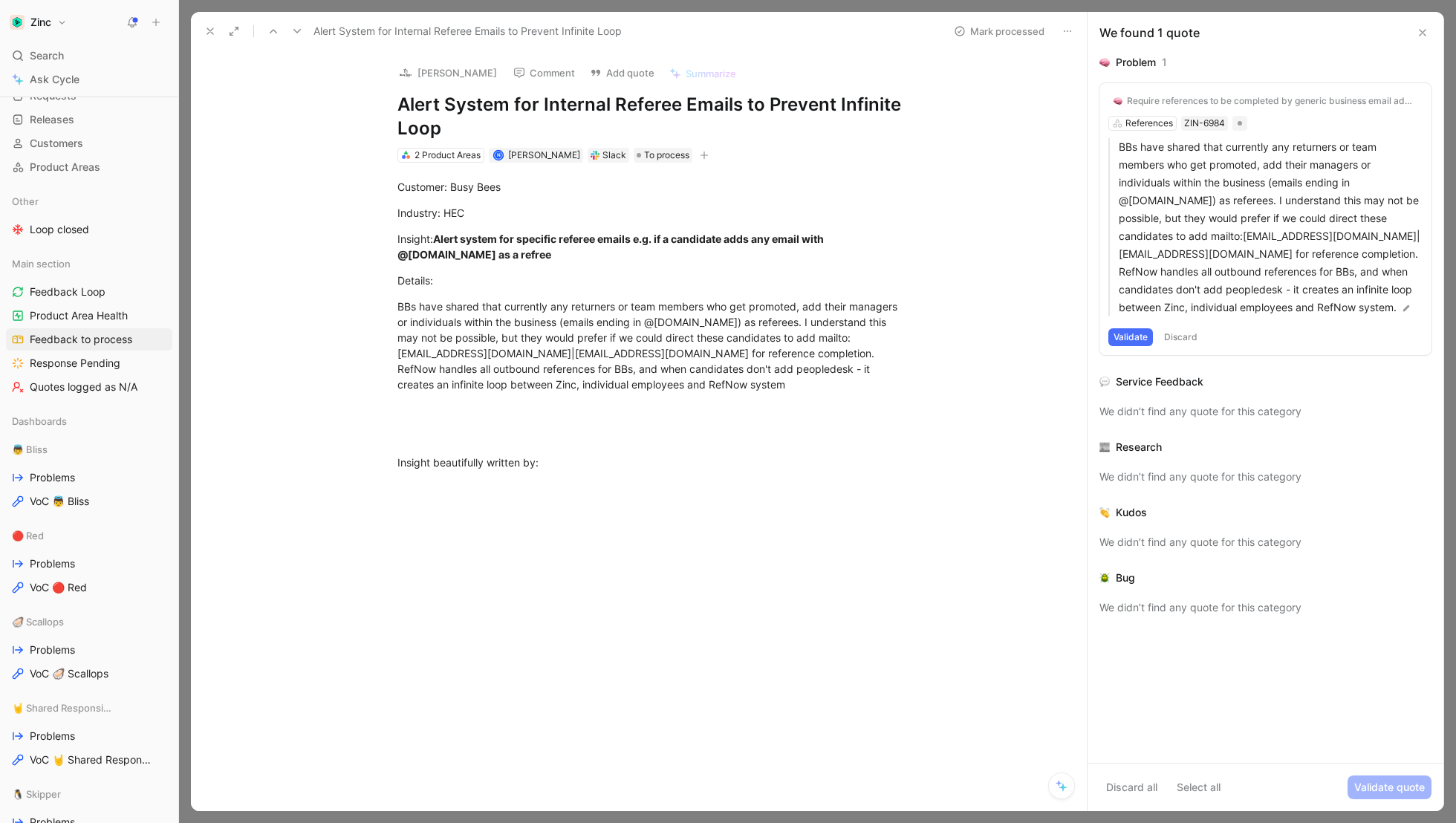
click at [1423, 20] on div "We found 1 quote" at bounding box center [1265, 32] width 356 height 41
click at [302, 28] on icon at bounding box center [297, 31] width 12 height 12
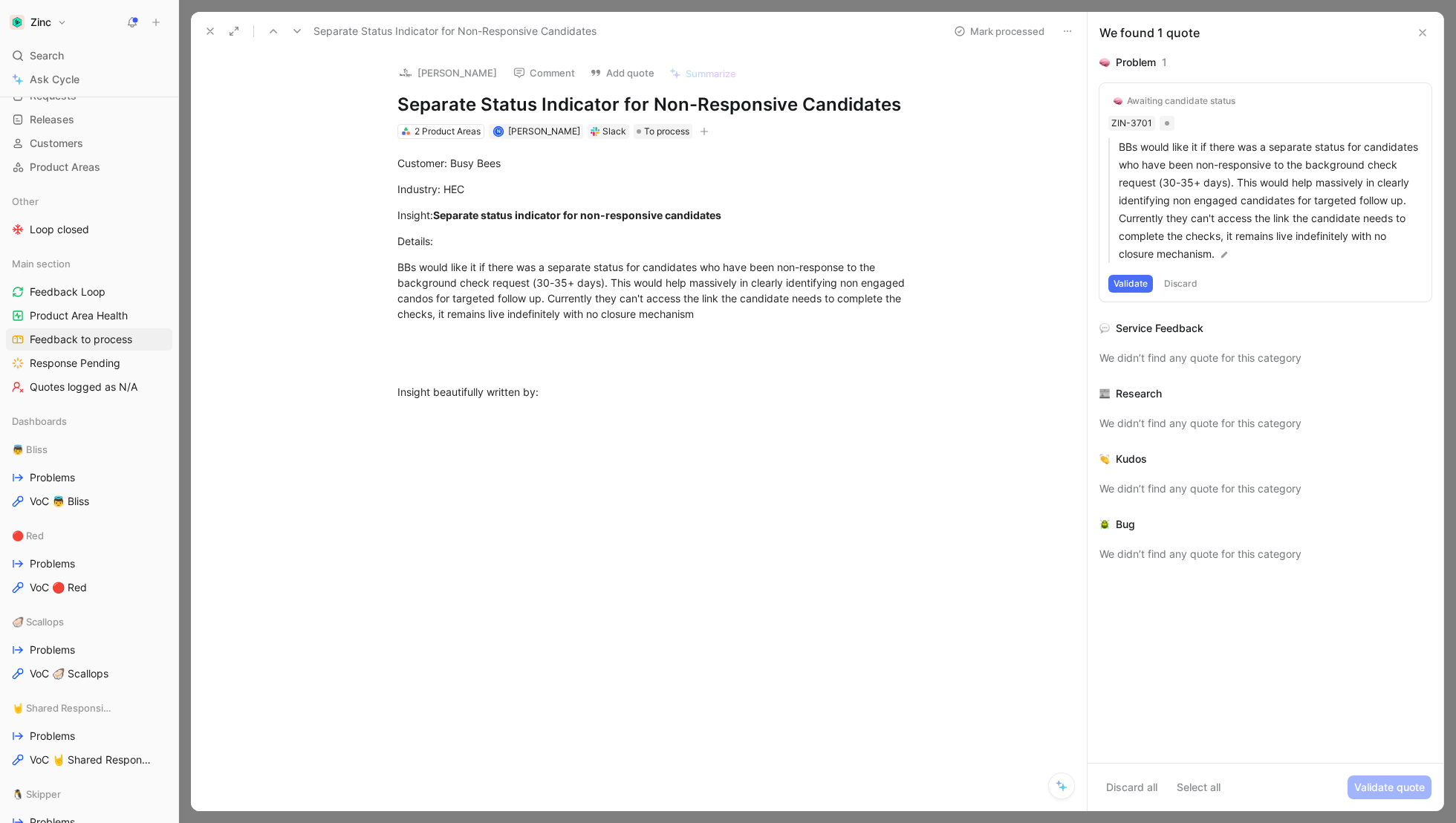
click at [1183, 98] on div "Awaiting candidate status" at bounding box center [1181, 101] width 108 height 12
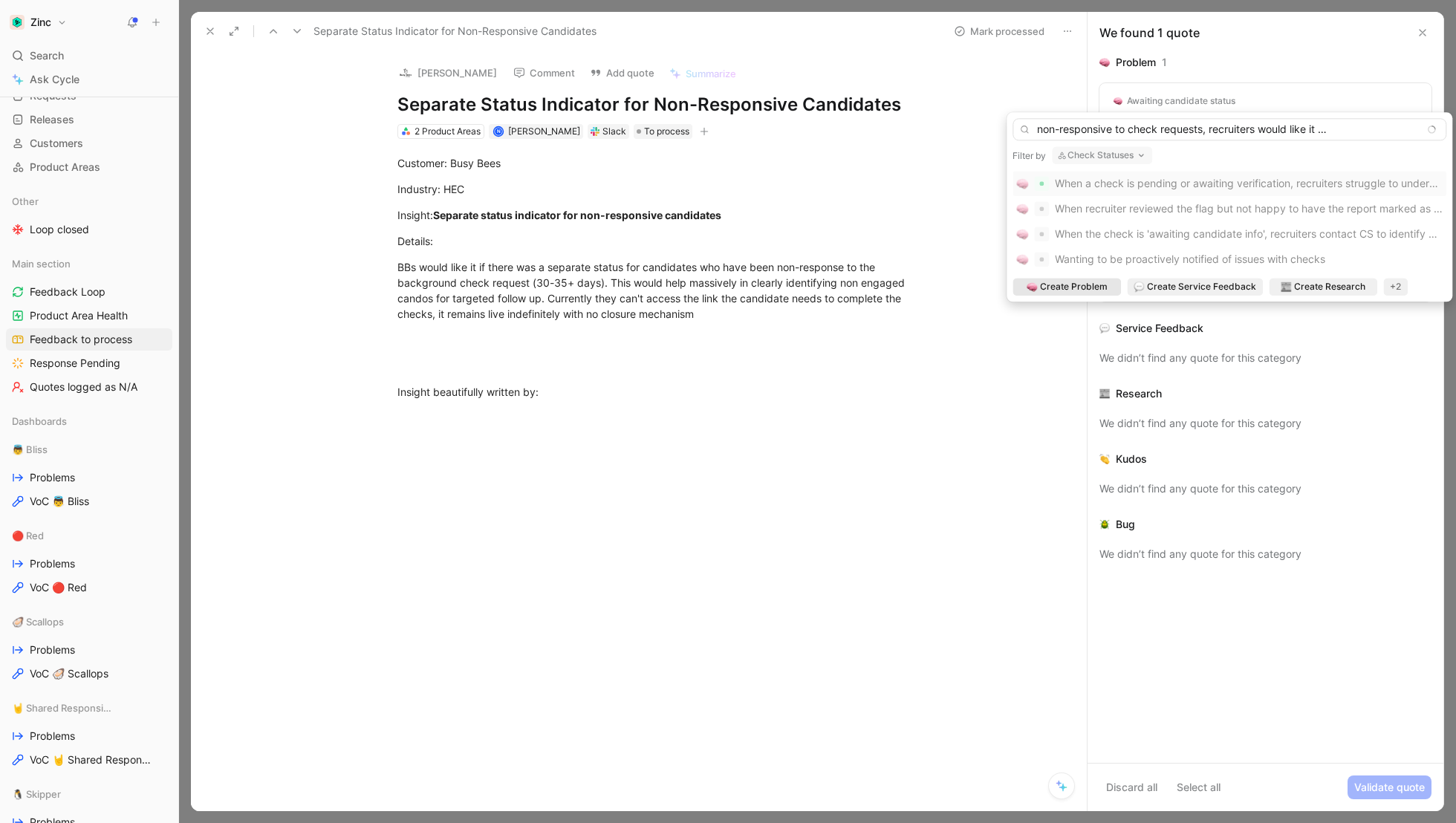
scroll to position [0, 75]
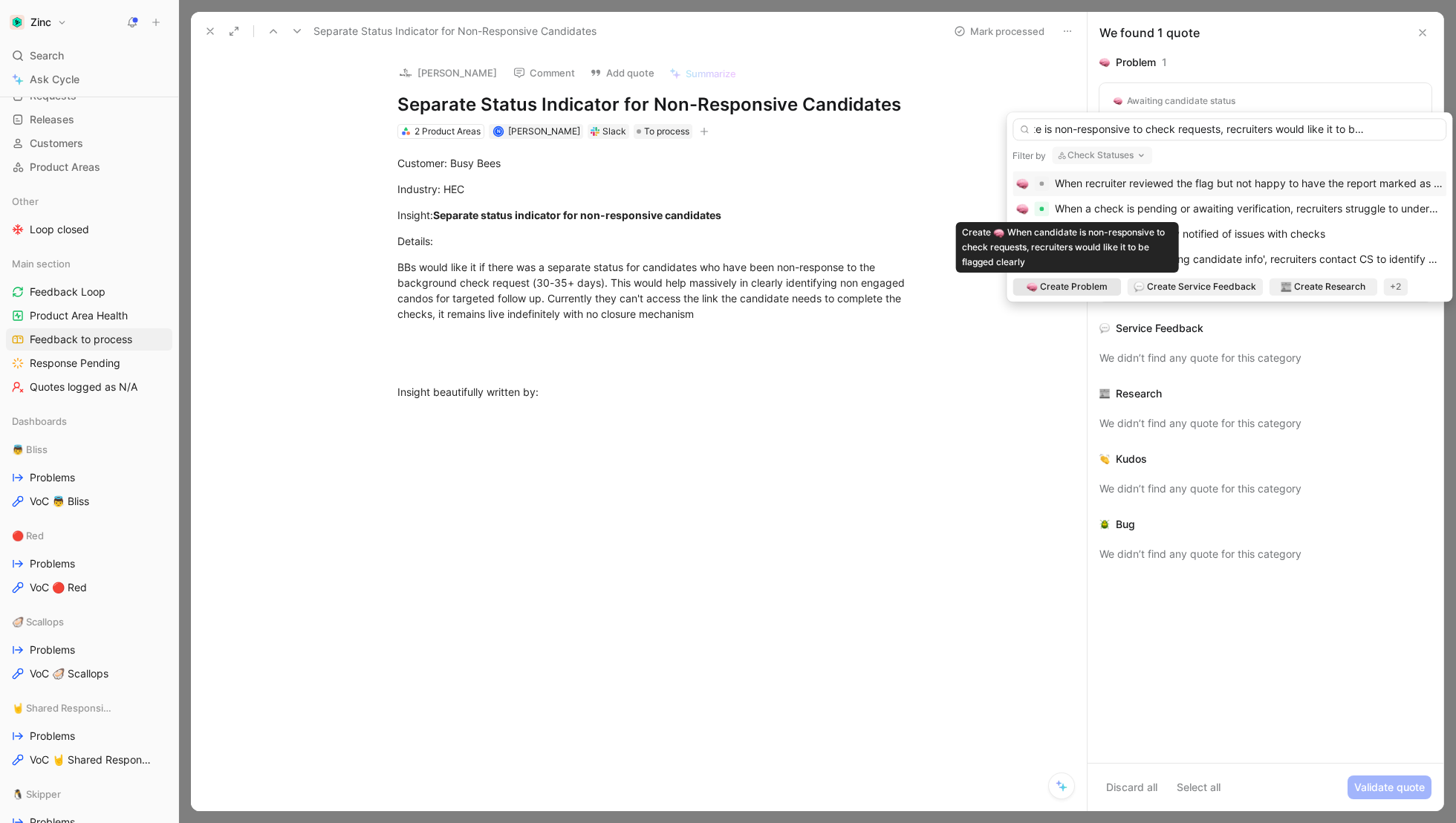
type input "When candidate is non-responsive to check requests, recruiters would like it to…"
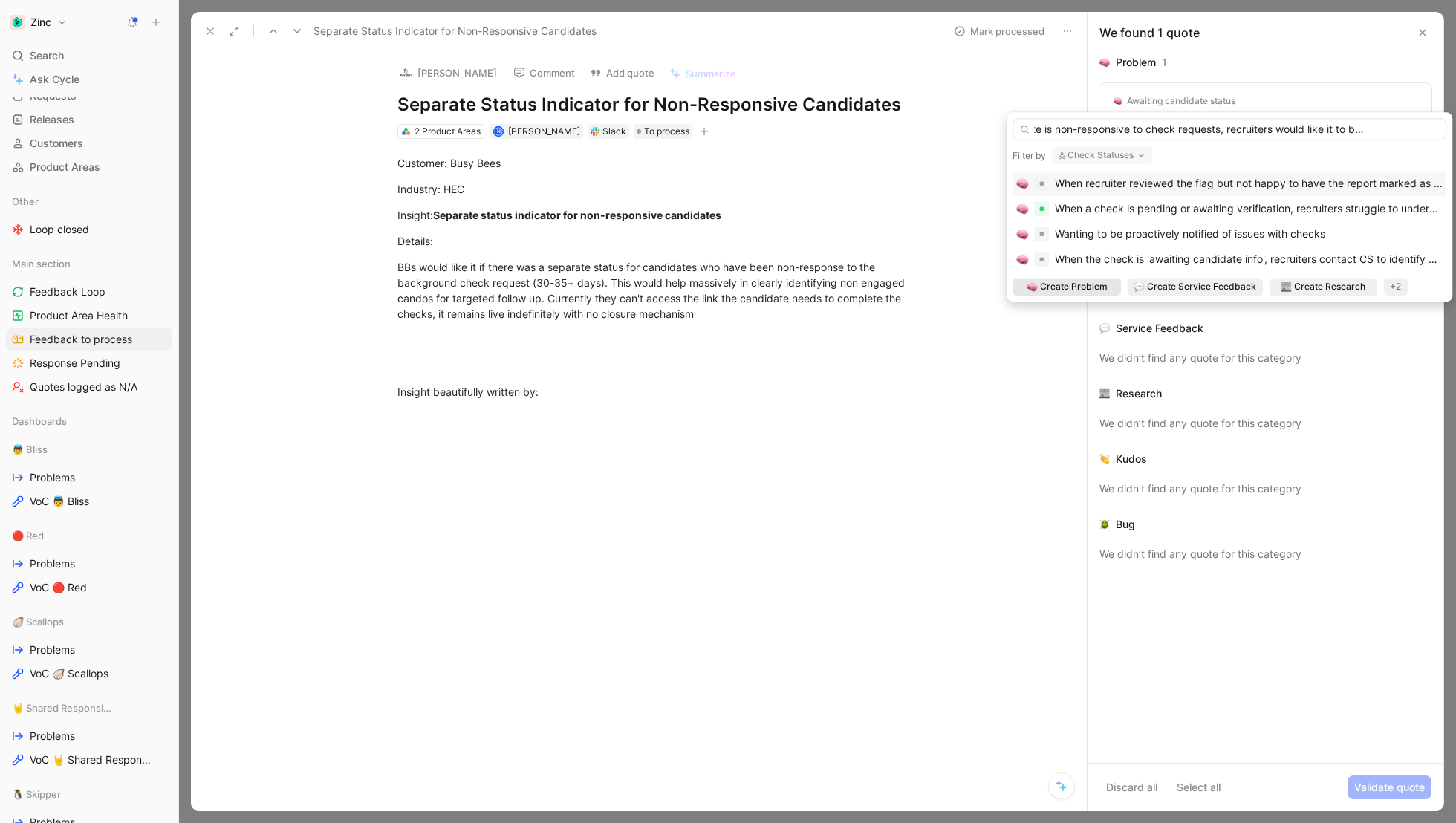
scroll to position [0, 0]
click at [1080, 287] on span "Create Problem" at bounding box center [1074, 286] width 68 height 15
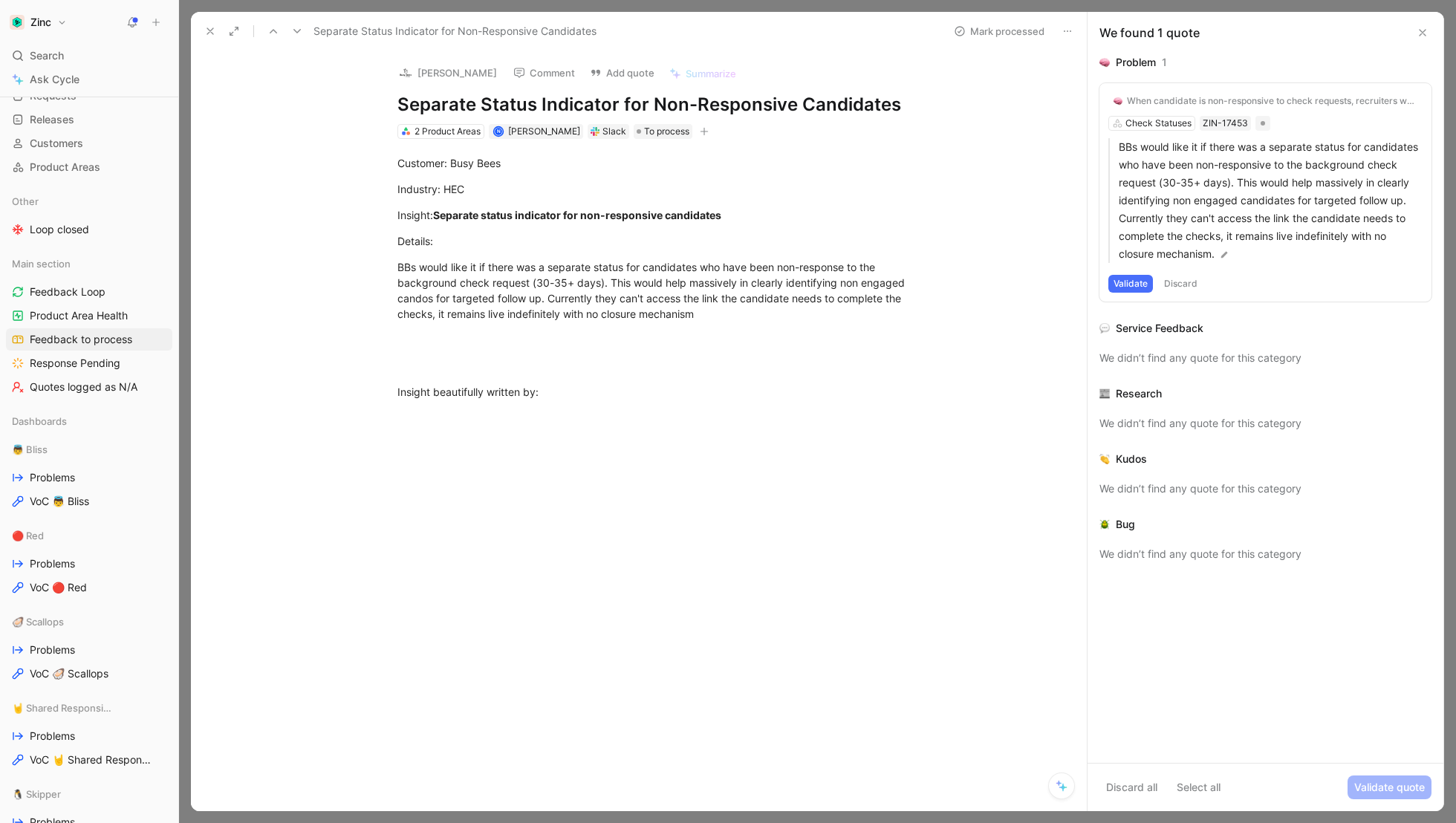
click at [1125, 284] on button "Validate" at bounding box center [1130, 284] width 44 height 18
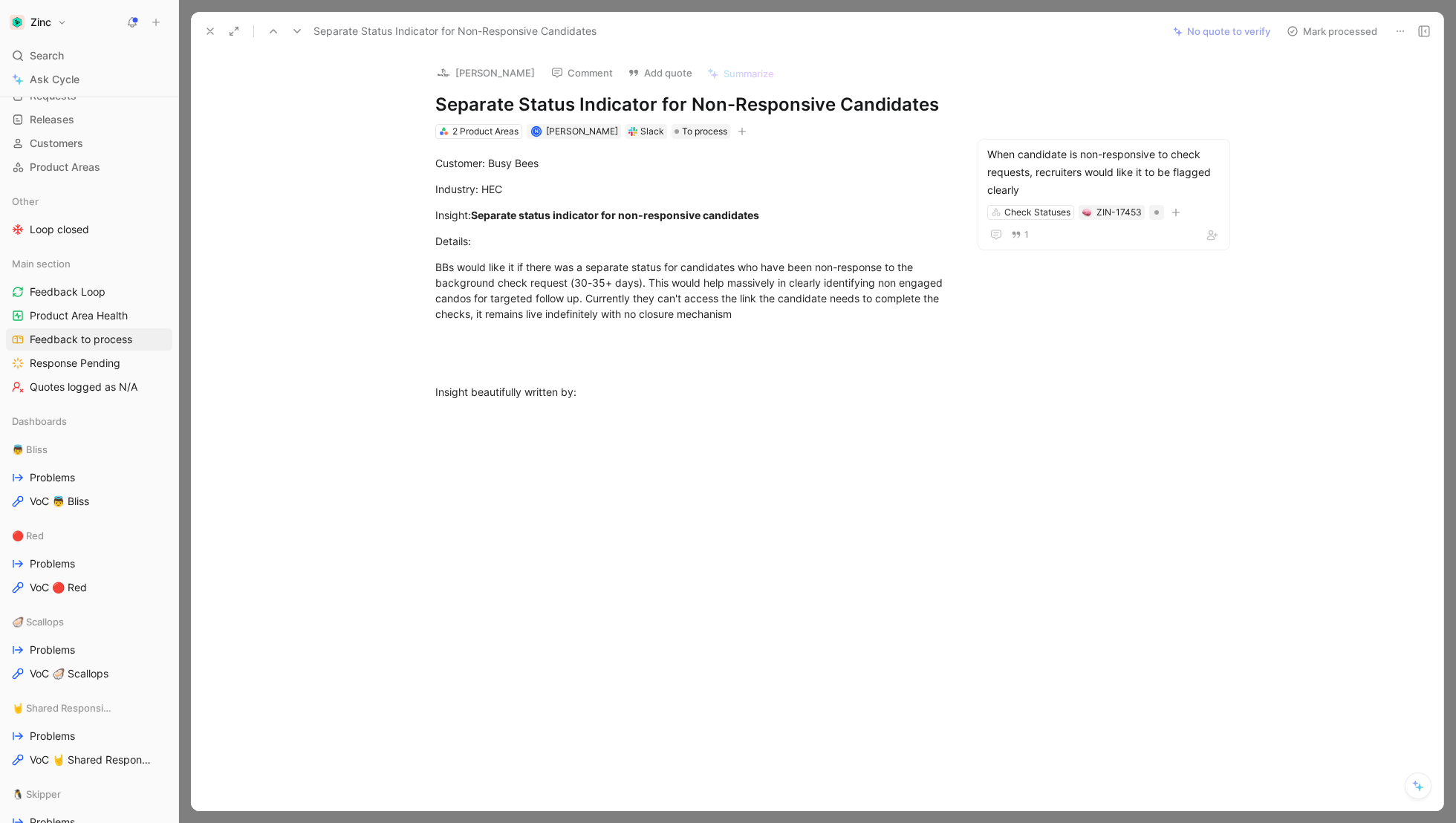
click at [1327, 32] on button "Mark processed" at bounding box center [1332, 30] width 104 height 21
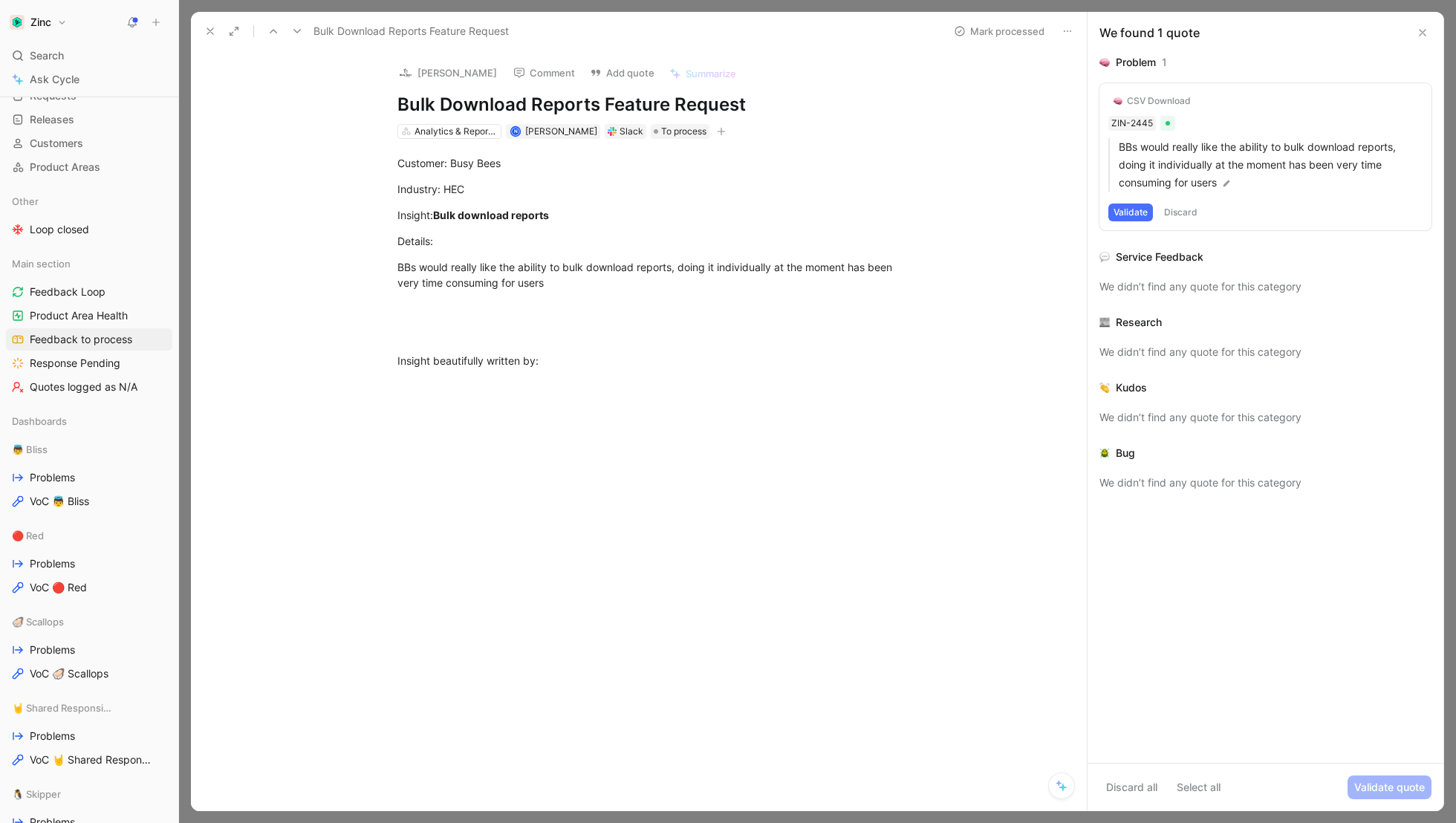
click at [1148, 98] on div "CSV Download" at bounding box center [1158, 101] width 64 height 12
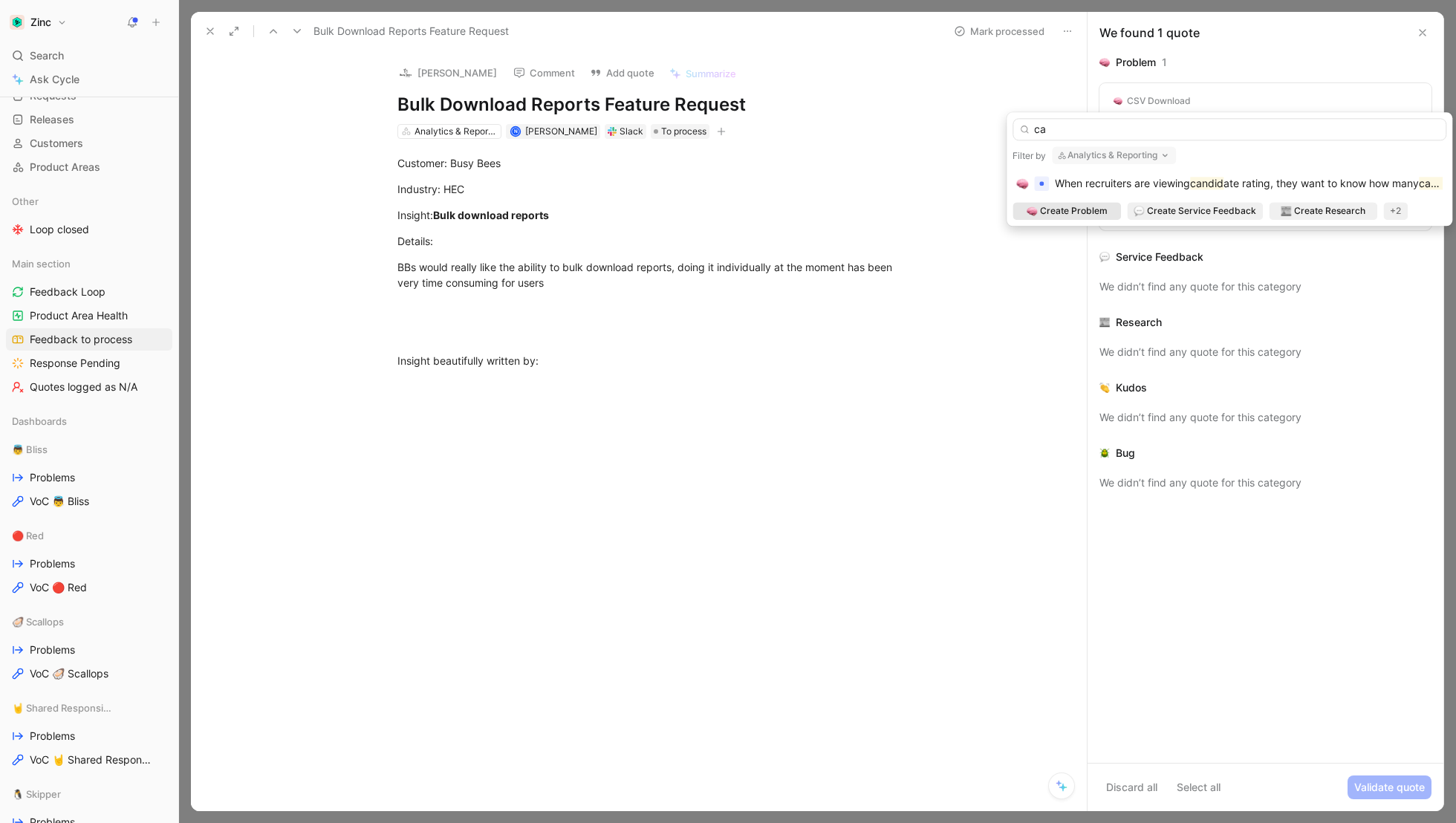
type input "c"
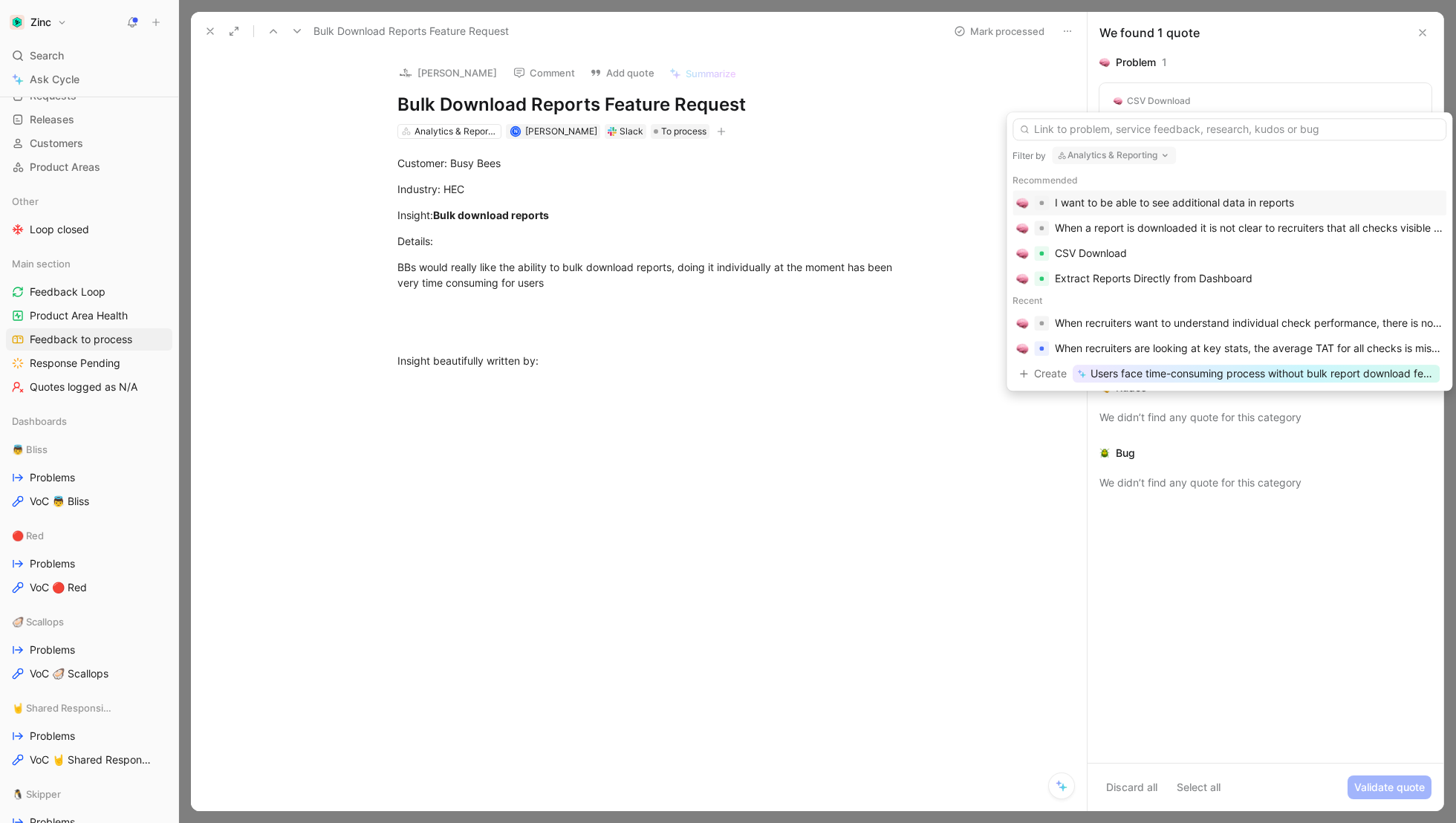
click at [1098, 158] on button "Analytics & Reporting" at bounding box center [1114, 155] width 124 height 18
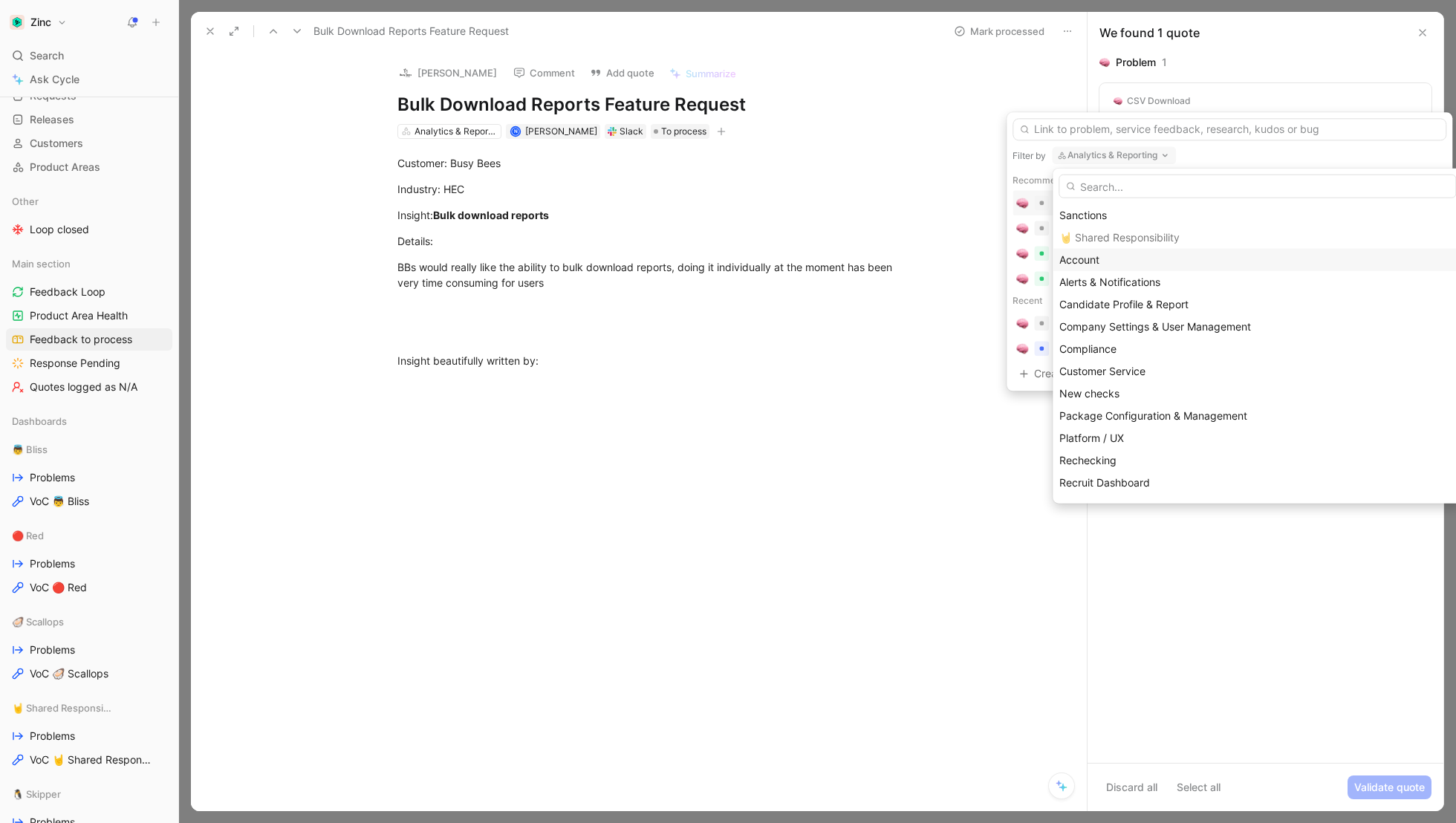
scroll to position [426, 0]
click at [1142, 300] on span "Candidate Profile & Report" at bounding box center [1124, 301] width 130 height 13
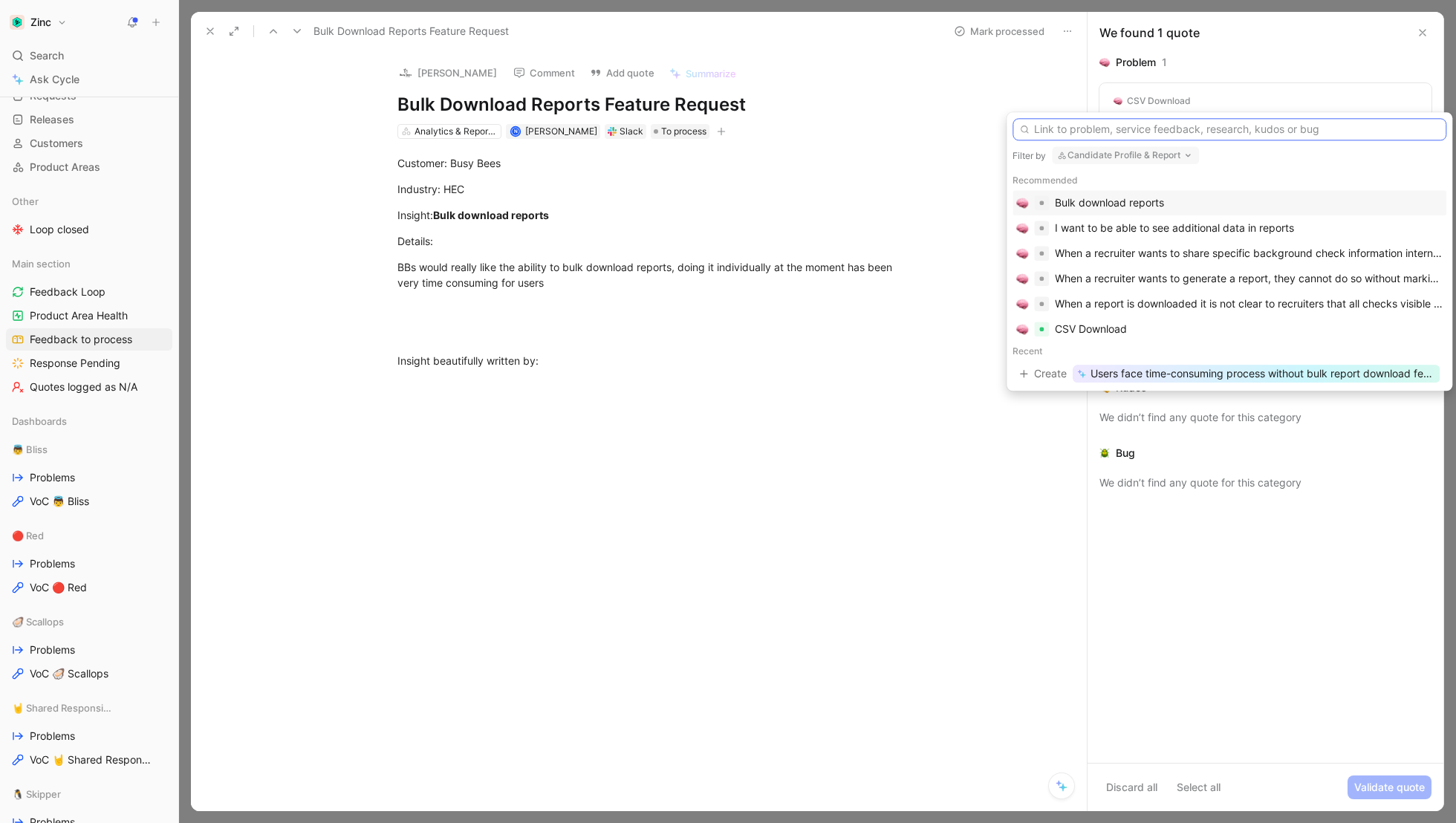
click at [1095, 130] on input "text" at bounding box center [1230, 129] width 434 height 23
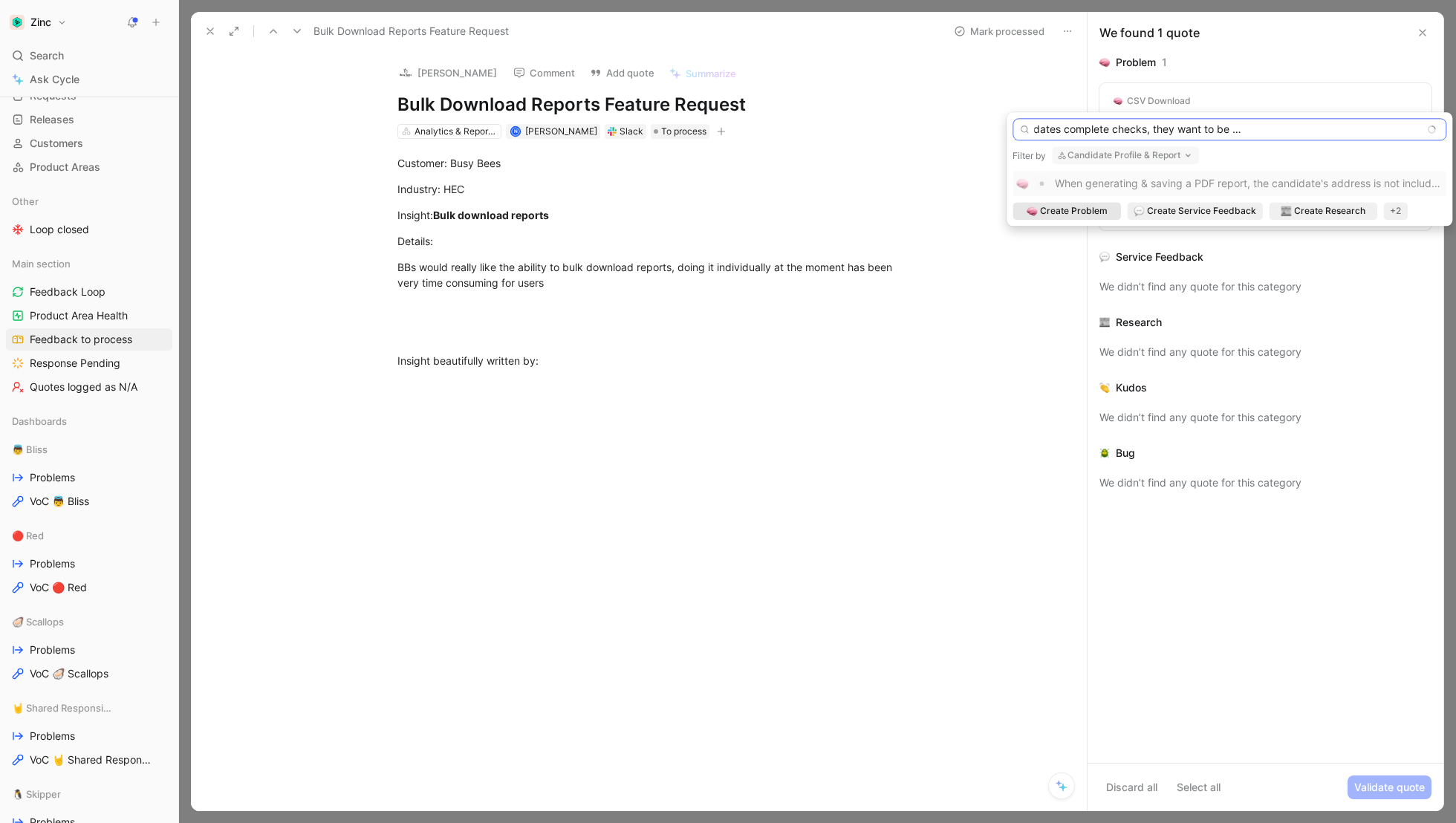
scroll to position [0, 161]
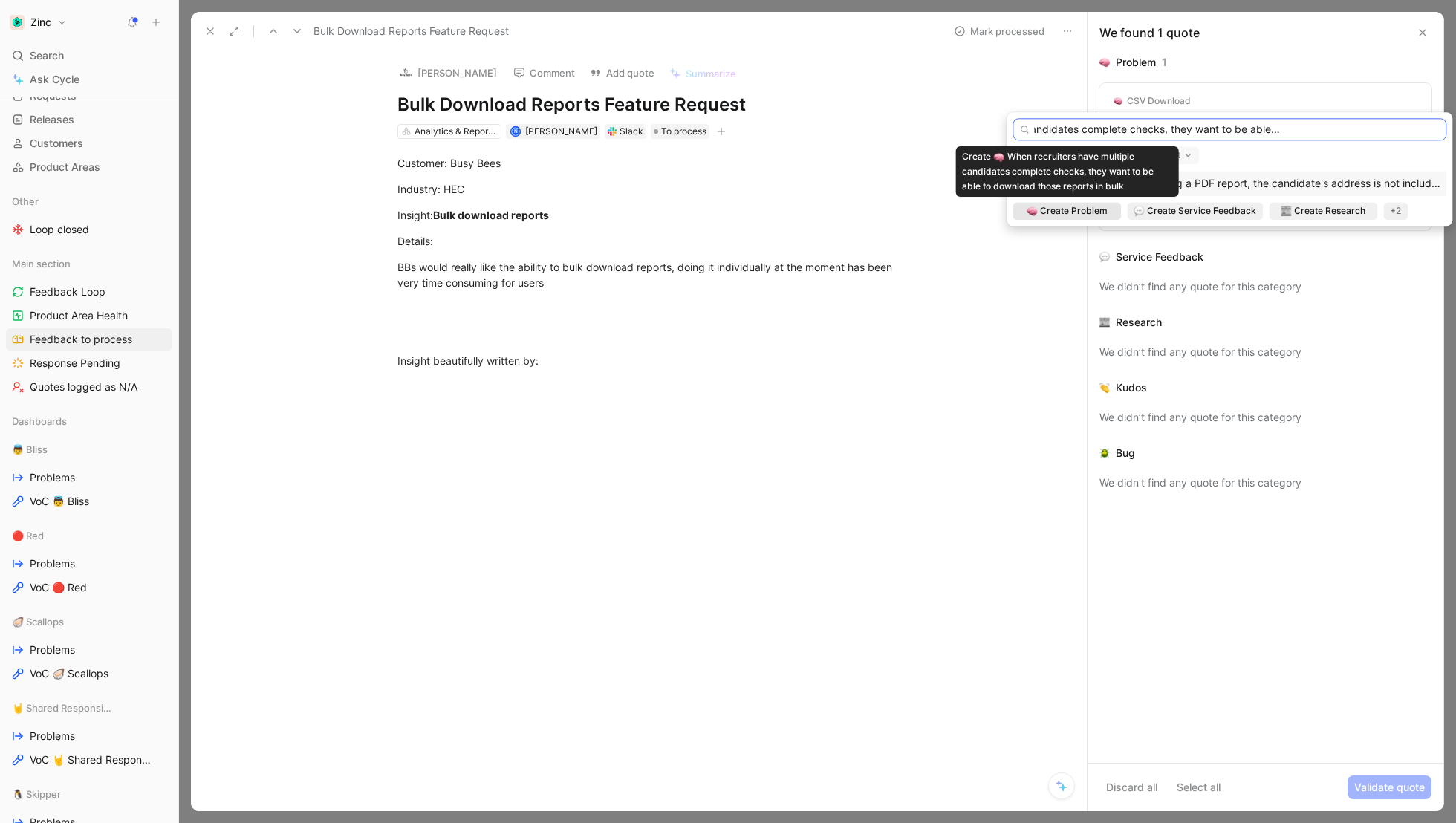
type input "When recruiters have multiple candidates complete checks, they want to be able …"
click at [1062, 209] on span "Create Problem" at bounding box center [1074, 210] width 68 height 15
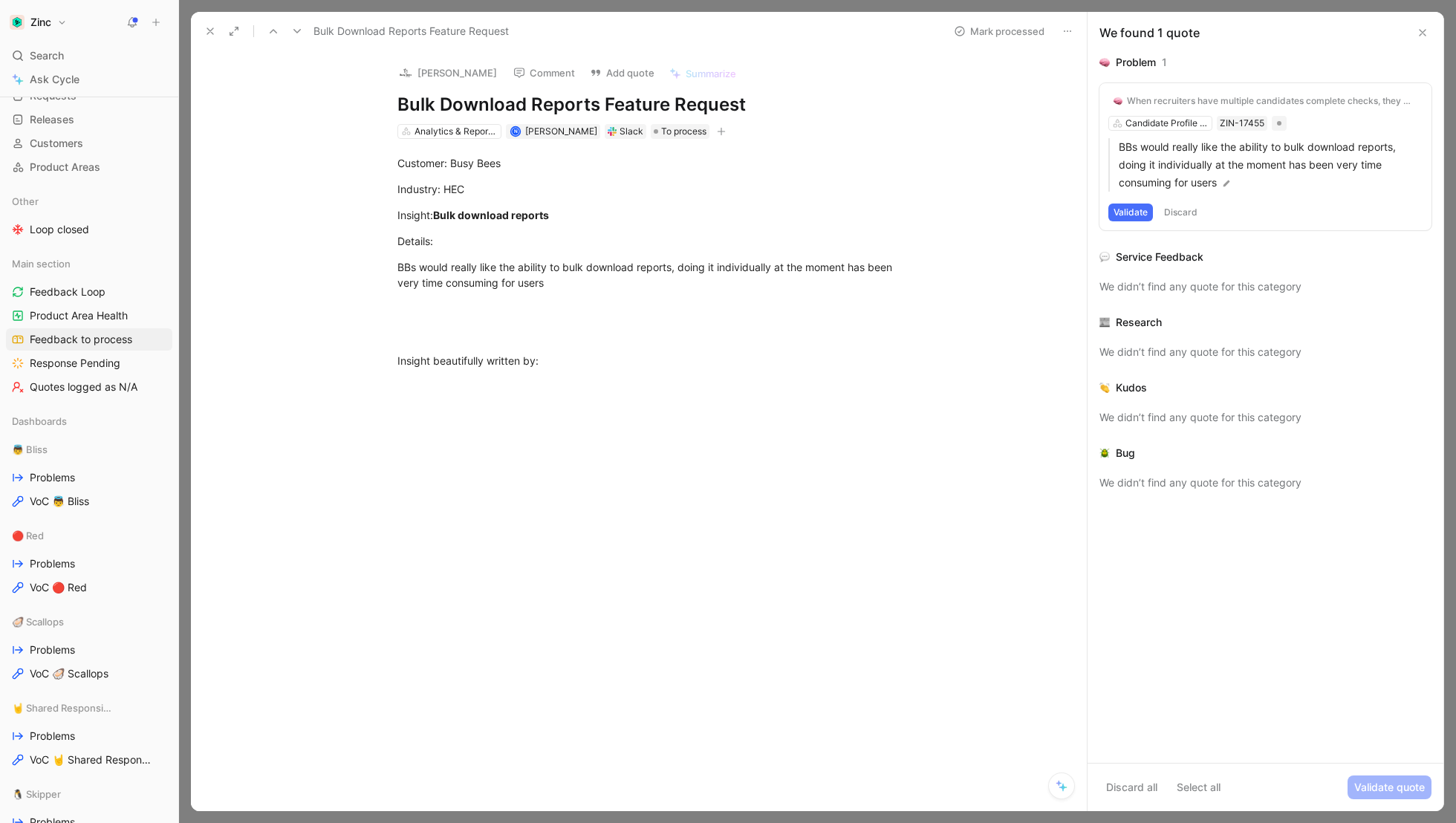
click at [1126, 214] on button "Validate" at bounding box center [1130, 212] width 44 height 18
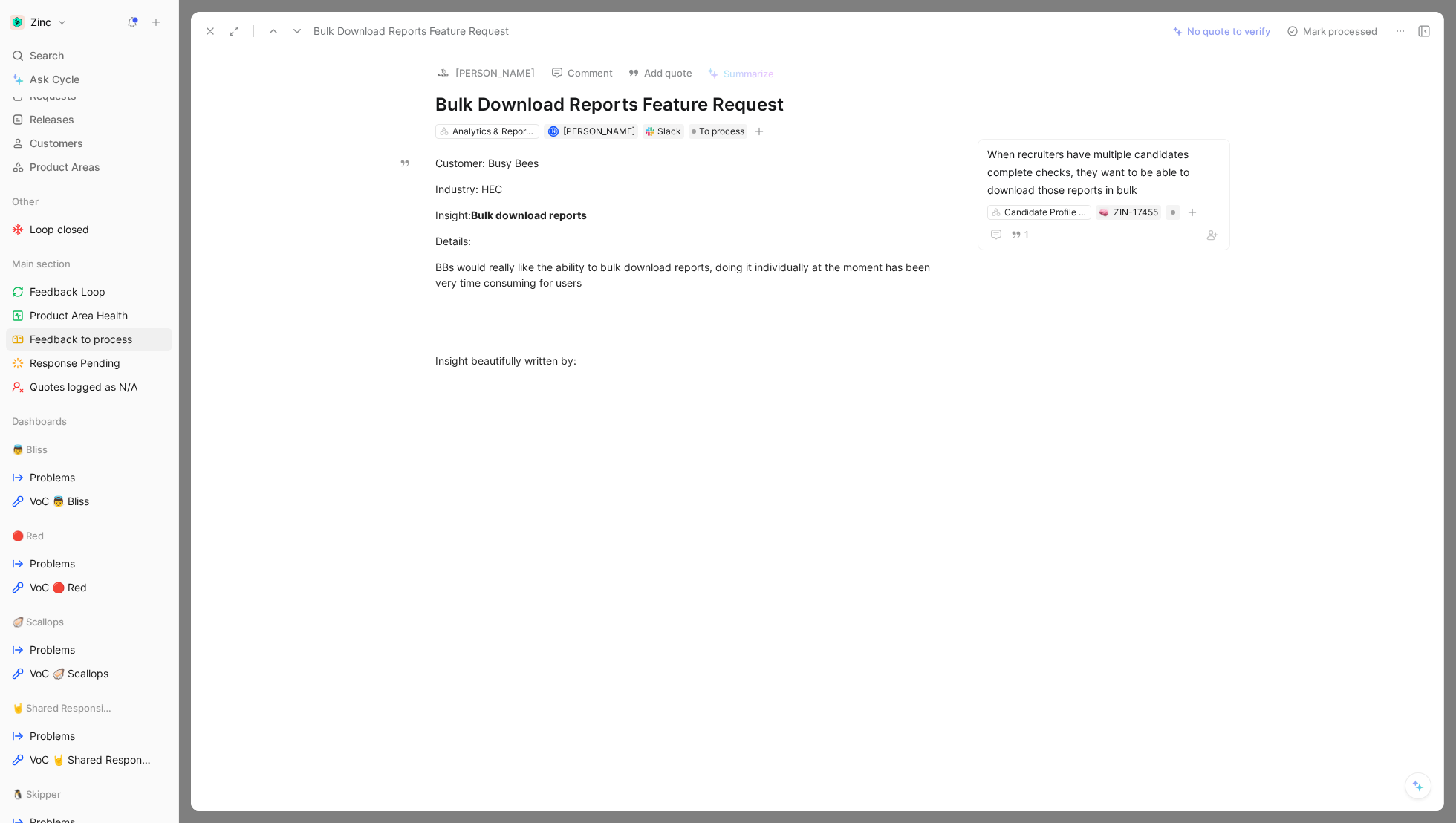
click at [1309, 29] on button "Mark processed" at bounding box center [1332, 30] width 104 height 21
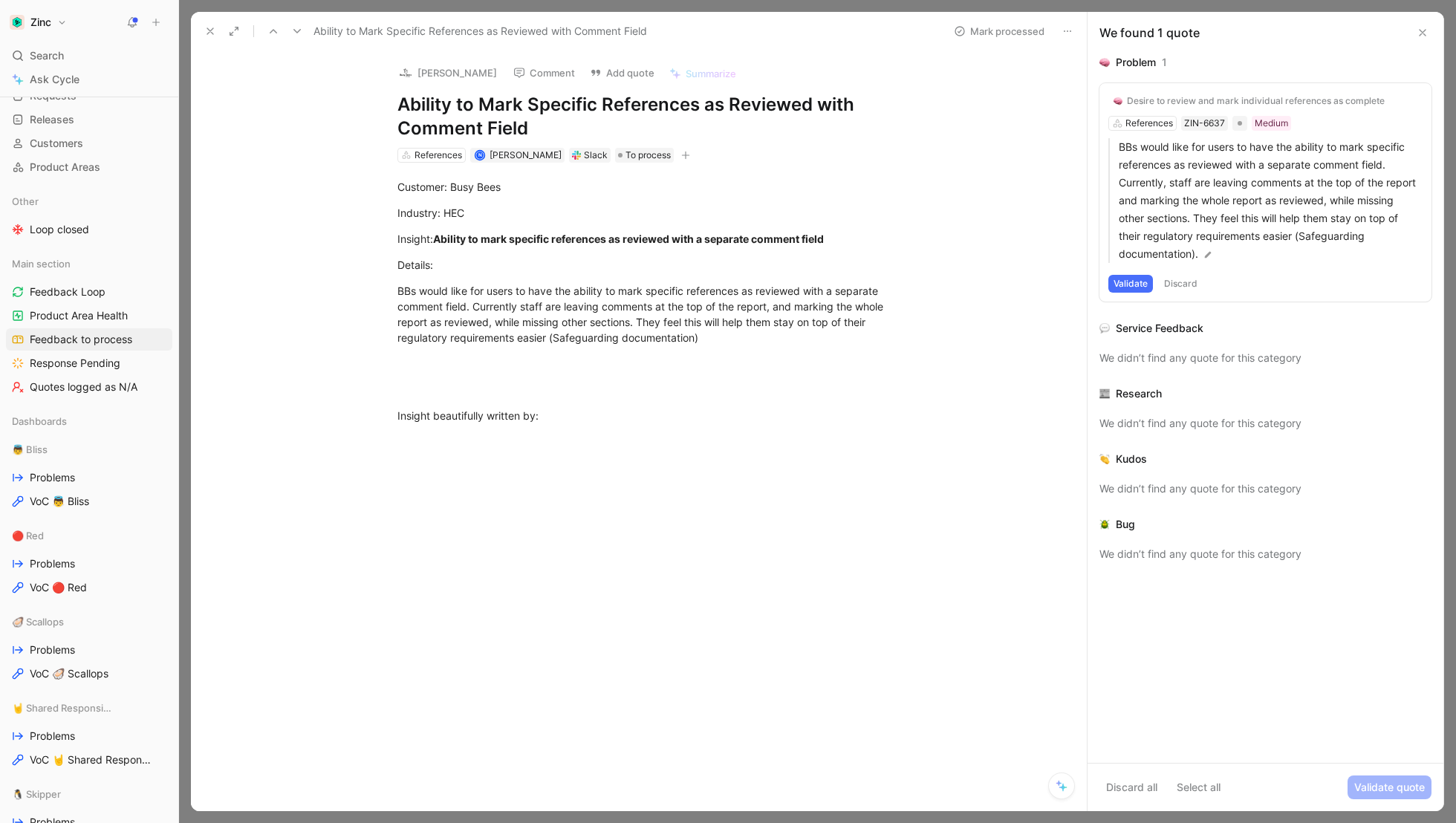
click at [1140, 277] on button "Validate" at bounding box center [1130, 284] width 44 height 18
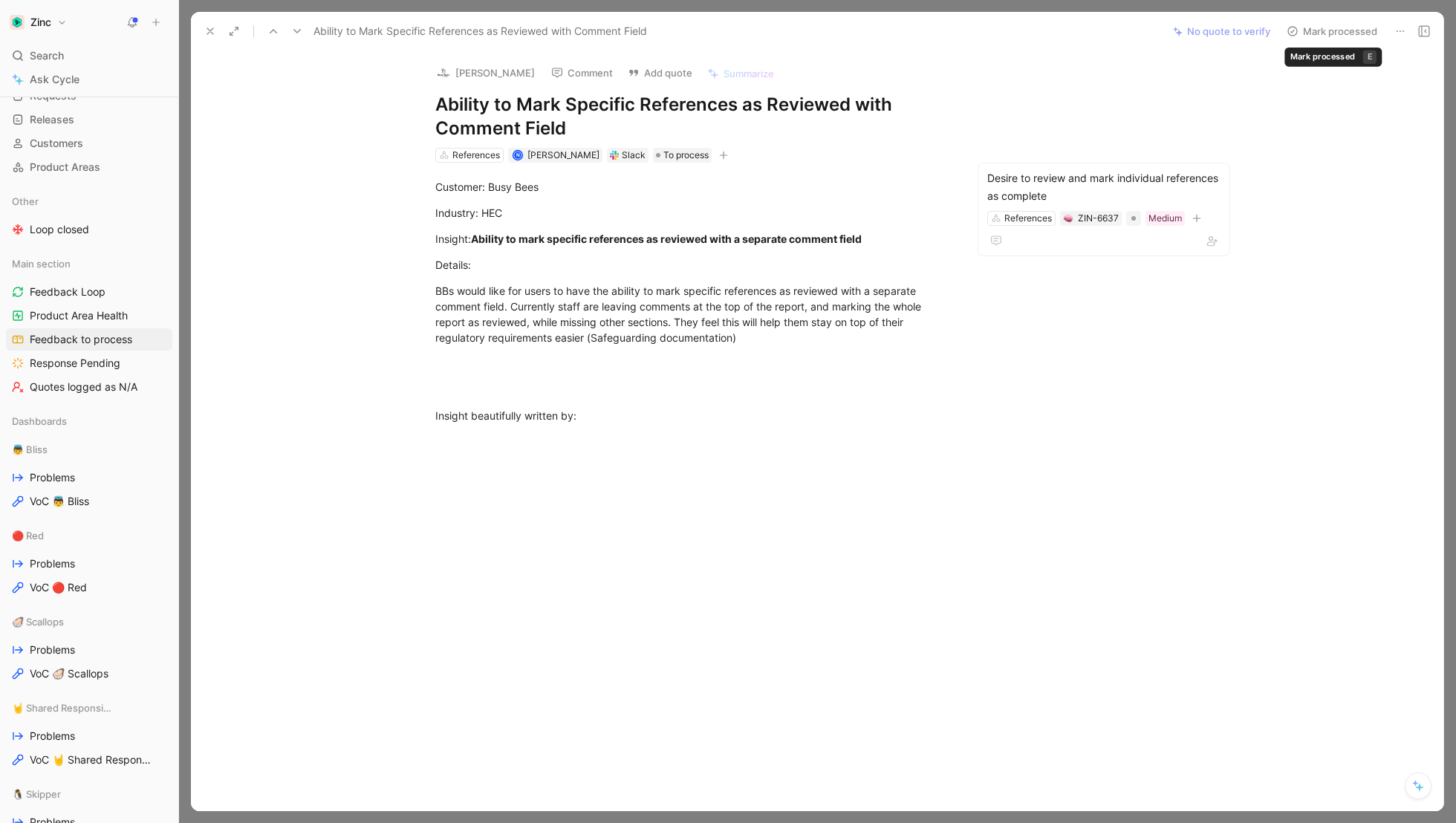
click at [1328, 32] on button "Mark processed" at bounding box center [1332, 30] width 104 height 21
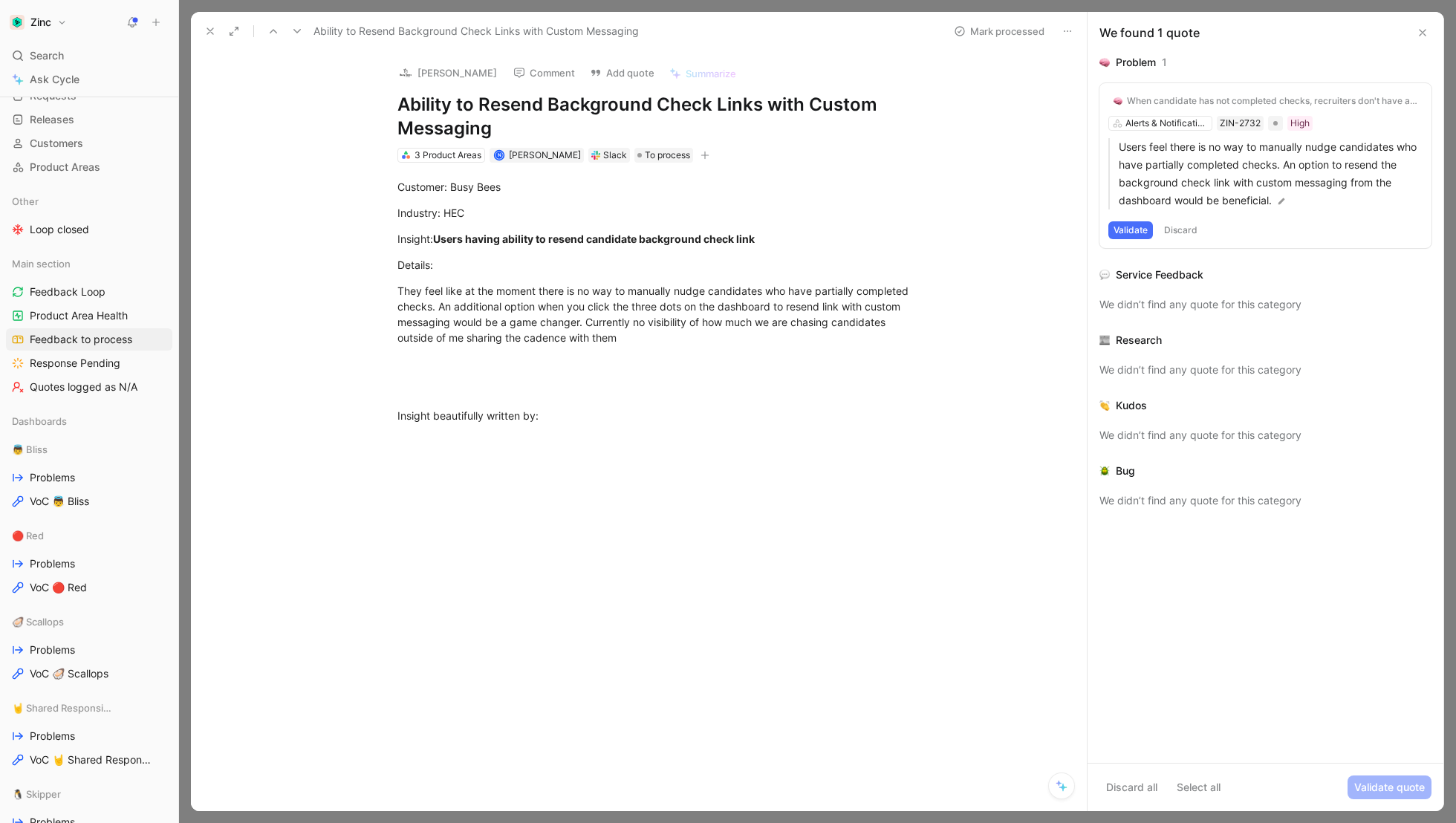
click at [1140, 225] on button "Validate" at bounding box center [1130, 230] width 44 height 18
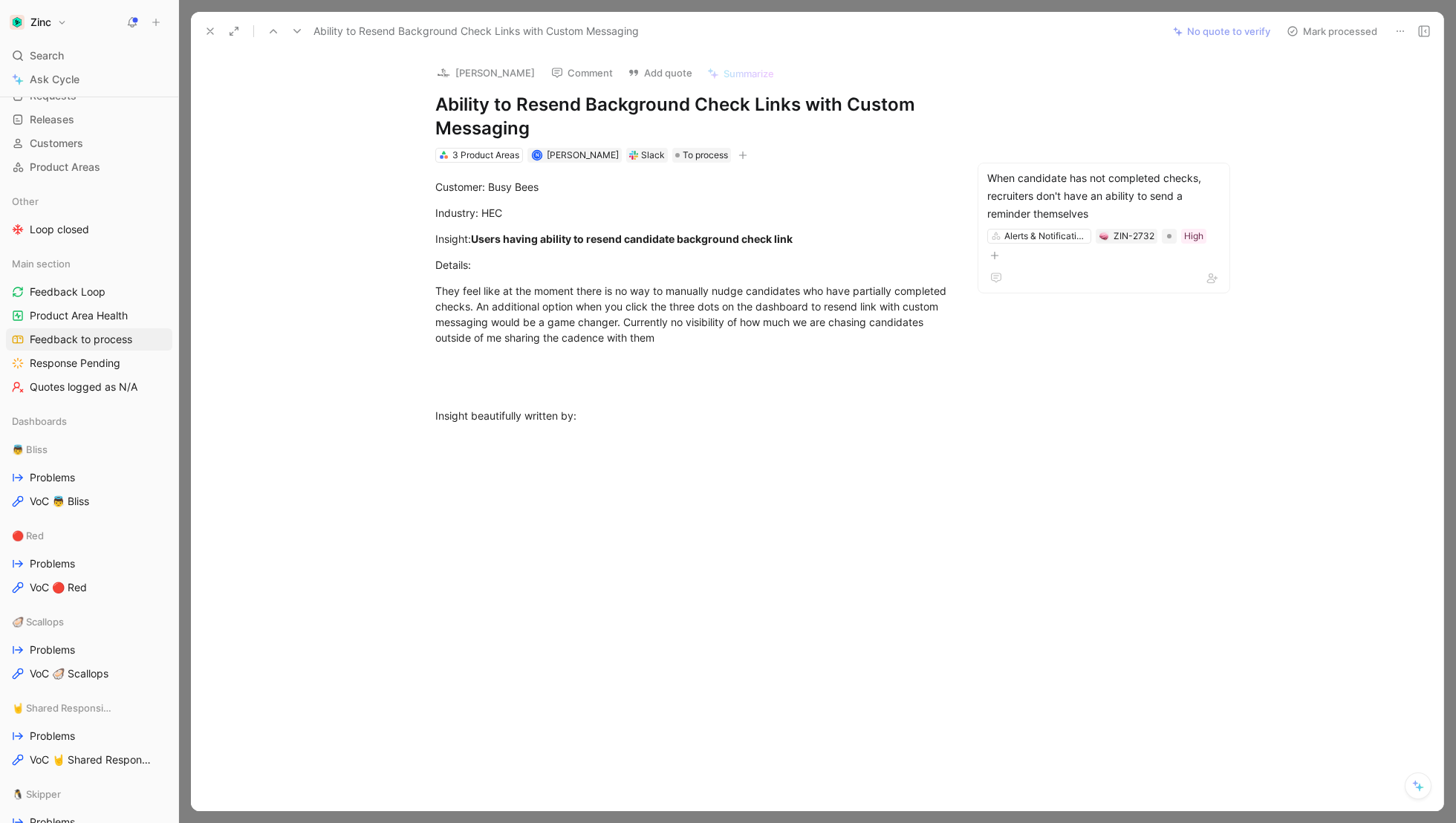
click at [1335, 32] on button "Mark processed" at bounding box center [1332, 30] width 104 height 21
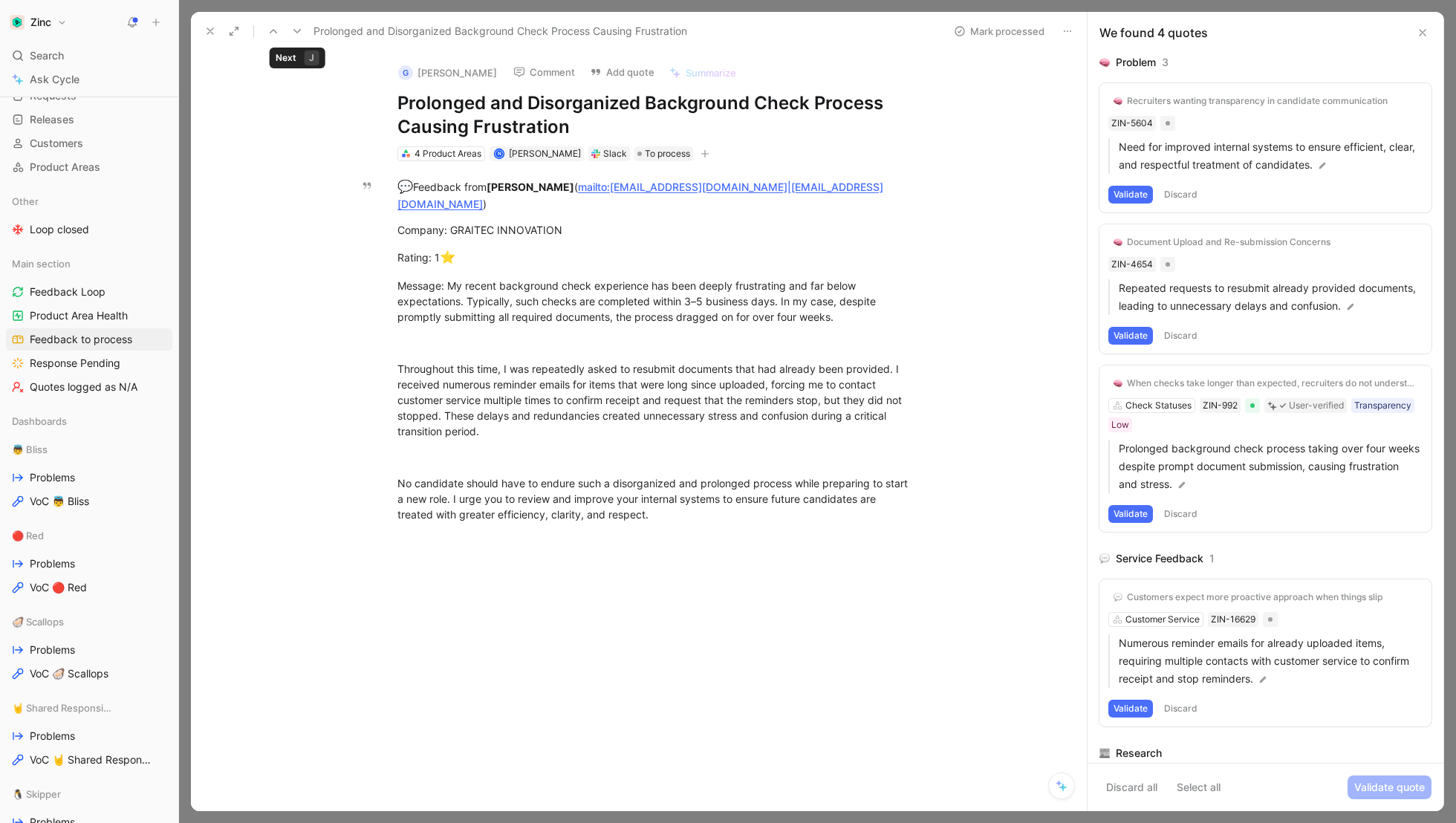
click at [296, 32] on icon at bounding box center [297, 31] width 12 height 12
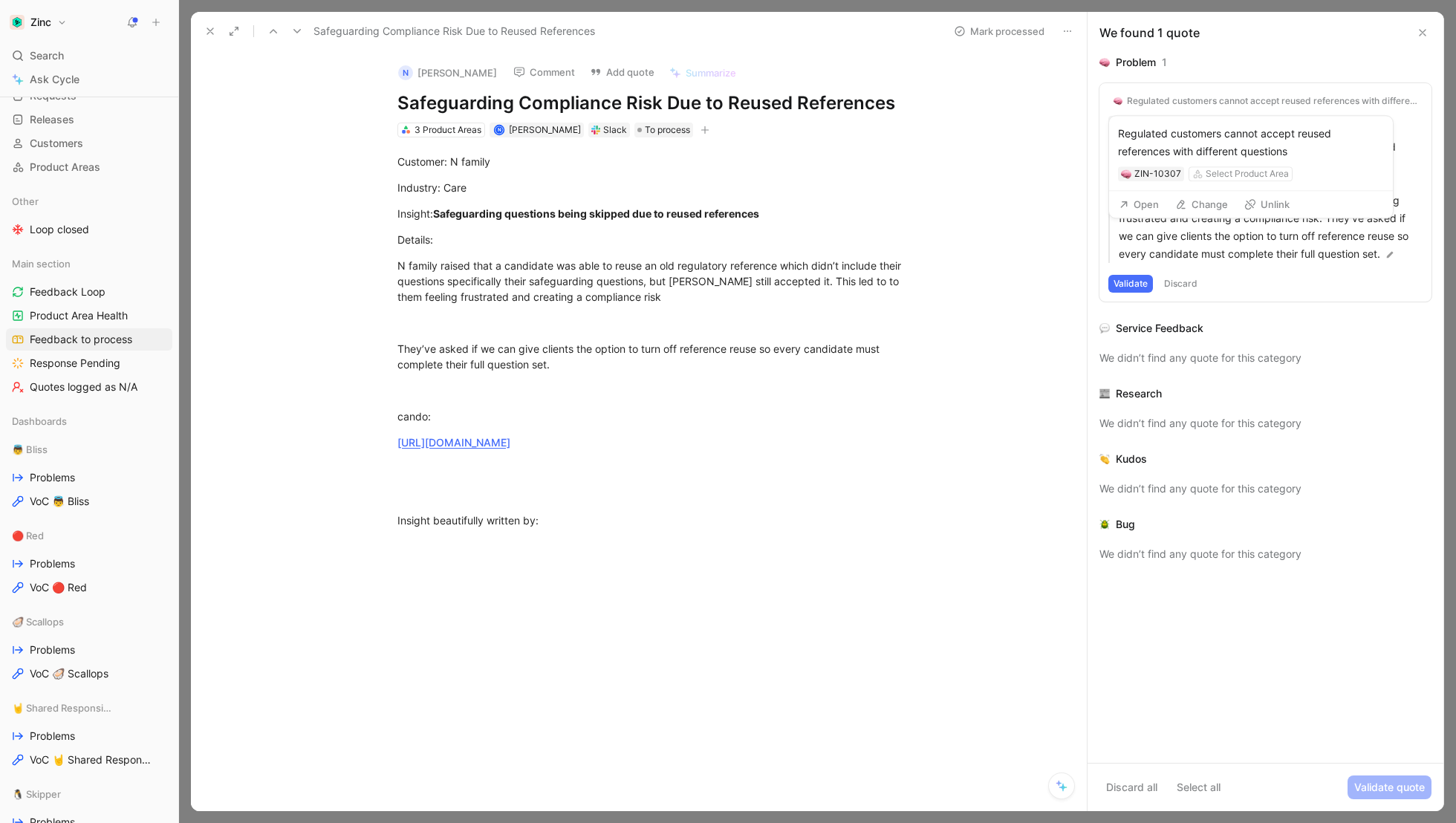
click at [1168, 104] on div "Regulated customers cannot accept reused references with different questions" at bounding box center [1272, 101] width 291 height 12
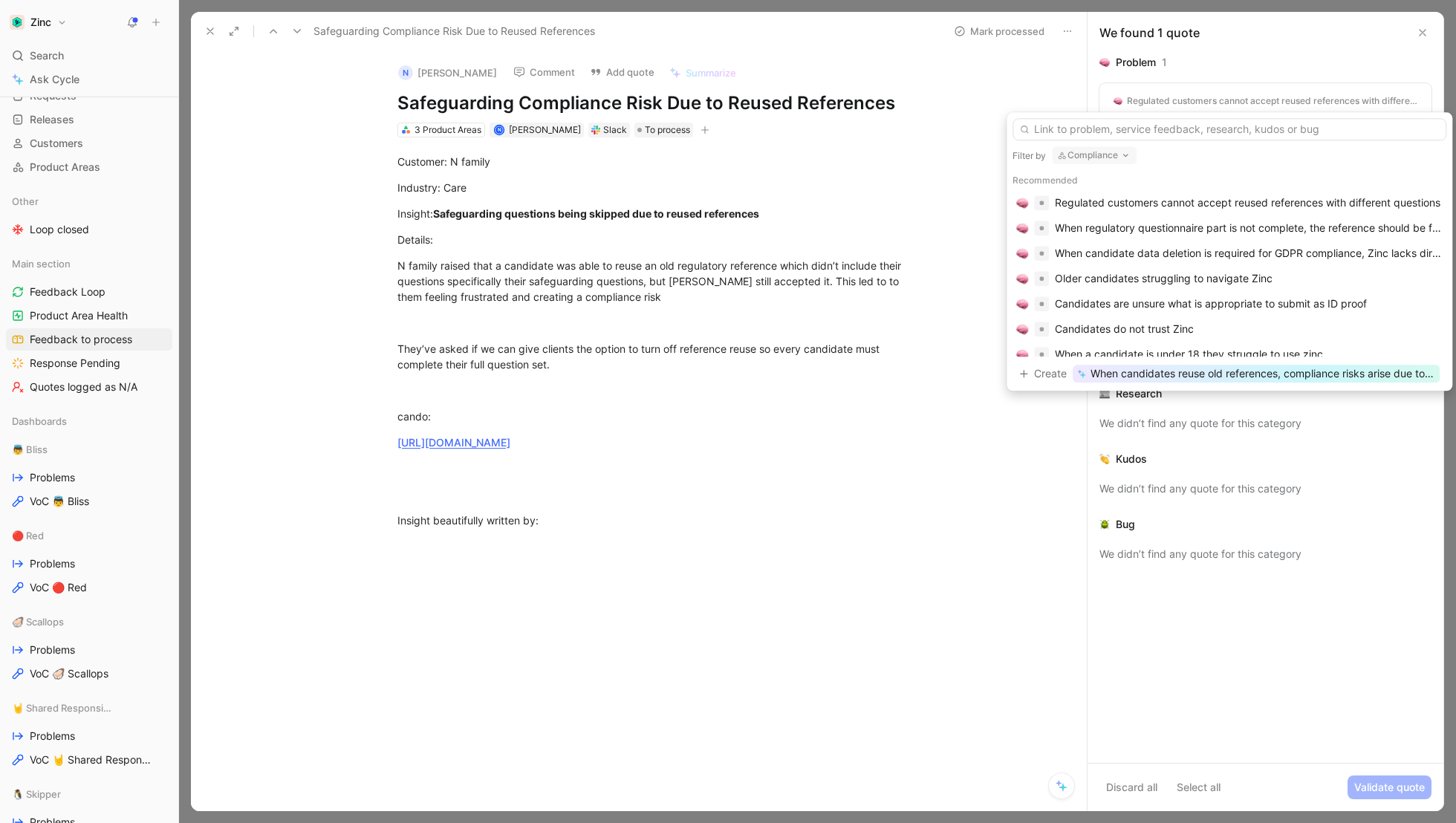
click at [1087, 158] on button "Compliance" at bounding box center [1094, 155] width 84 height 18
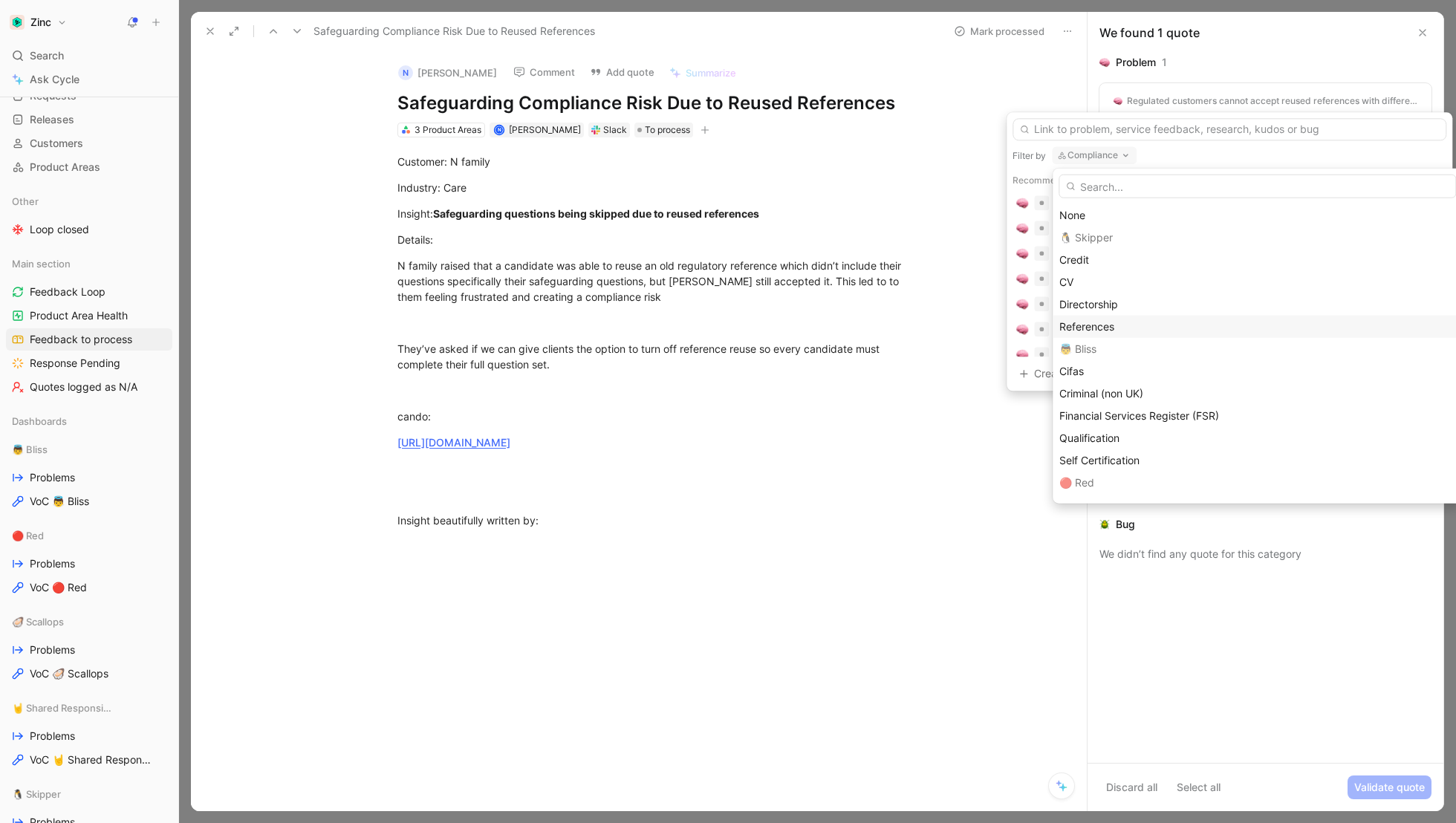
click at [1099, 333] on div "References" at bounding box center [1257, 327] width 396 height 18
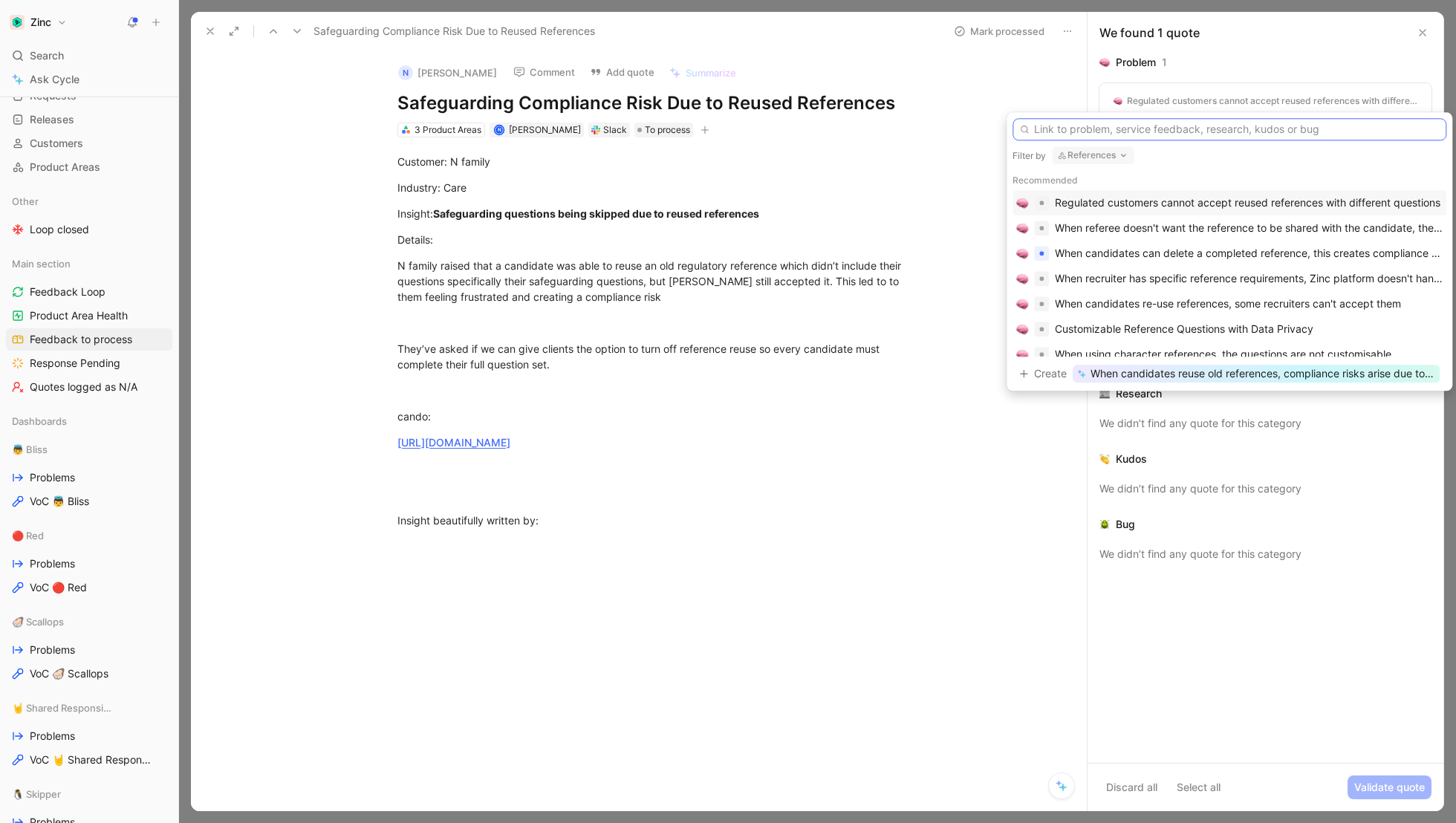
click at [1119, 135] on input "text" at bounding box center [1230, 129] width 434 height 23
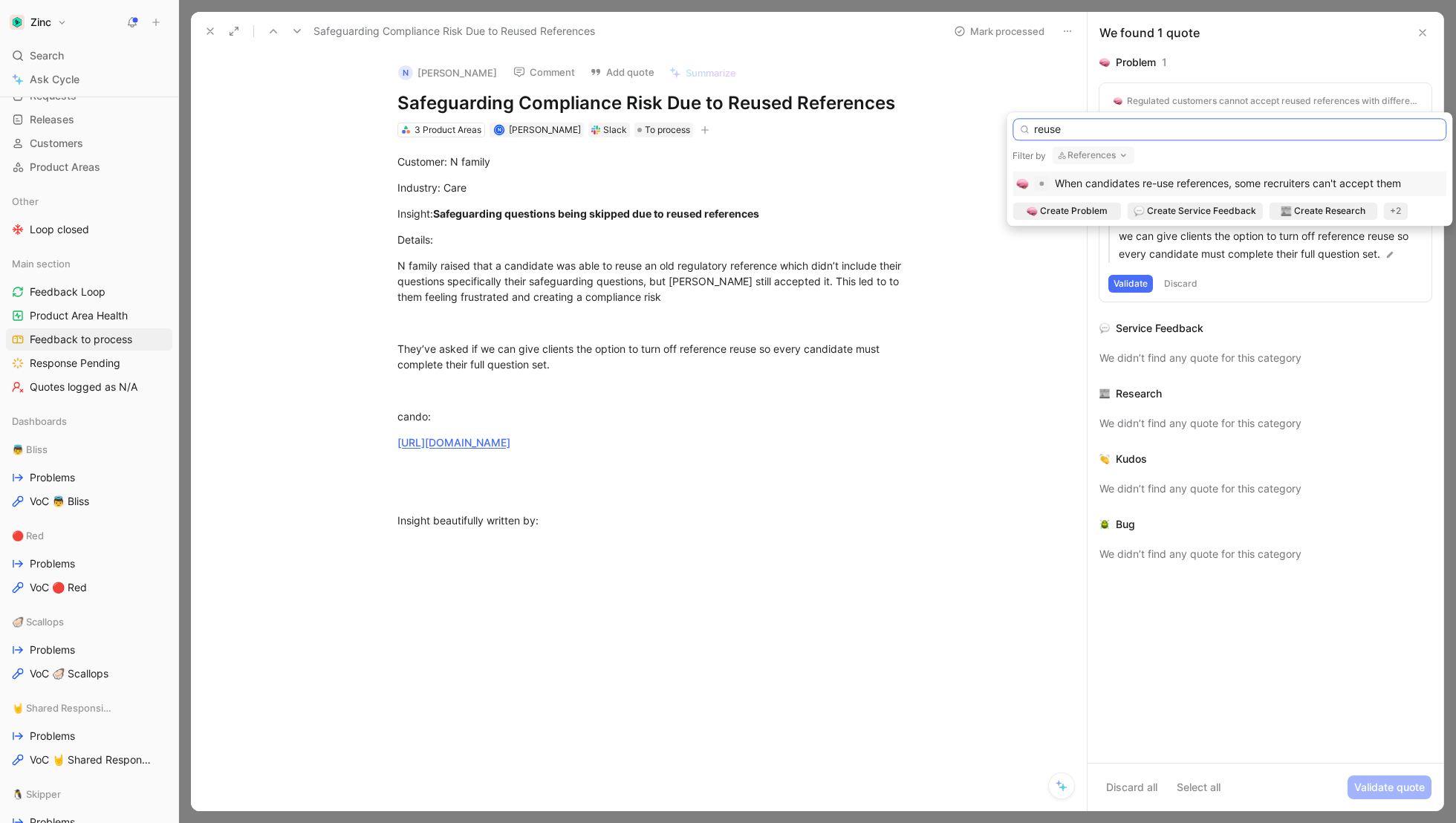
type input "reuse"
click at [1187, 185] on span "When candidates re-use references, some recruiters can't accept them" at bounding box center [1228, 183] width 346 height 13
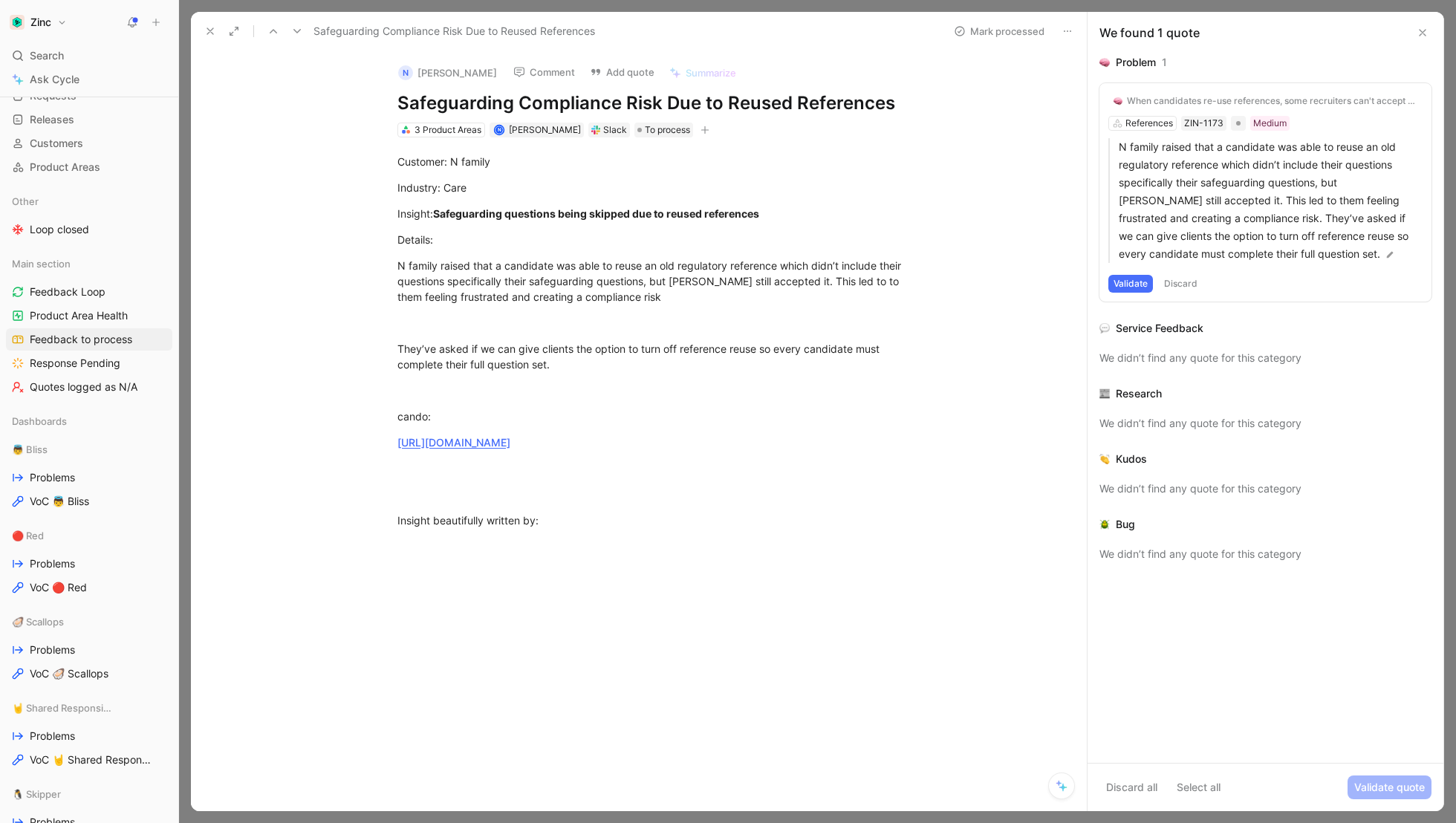
click at [1131, 283] on button "Validate" at bounding box center [1130, 284] width 44 height 18
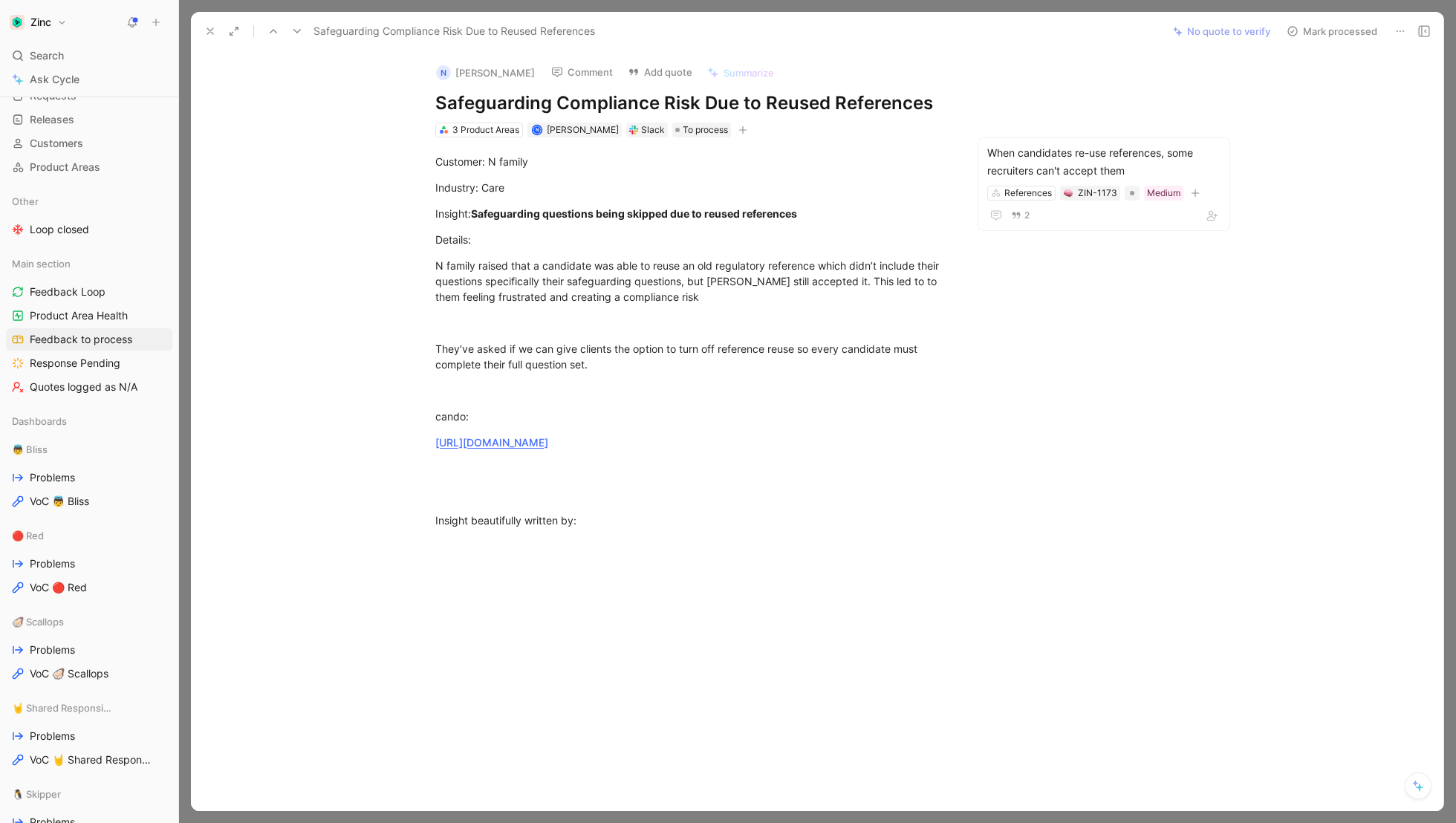
click at [1337, 29] on button "Mark processed" at bounding box center [1332, 30] width 104 height 21
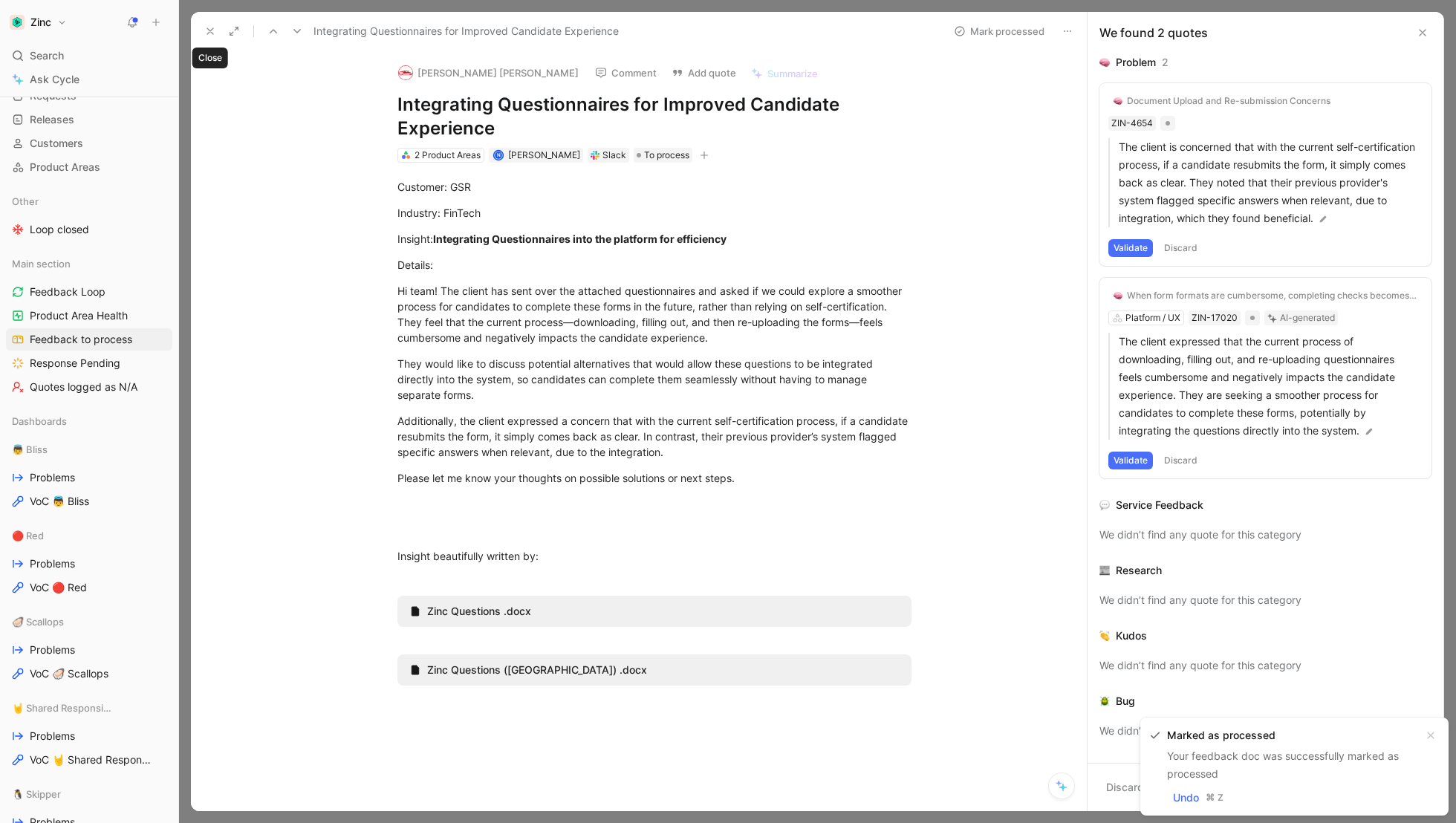
click at [210, 32] on icon at bounding box center [210, 31] width 12 height 12
